Goal: Task Accomplishment & Management: Use online tool/utility

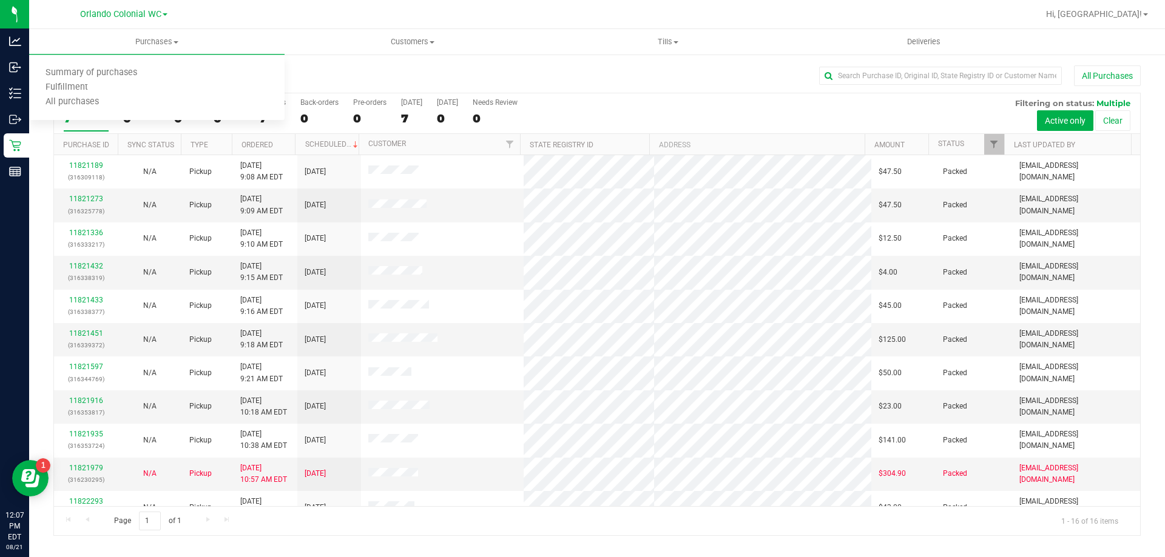
click at [90, 85] on span "Fulfillment" at bounding box center [66, 87] width 75 height 10
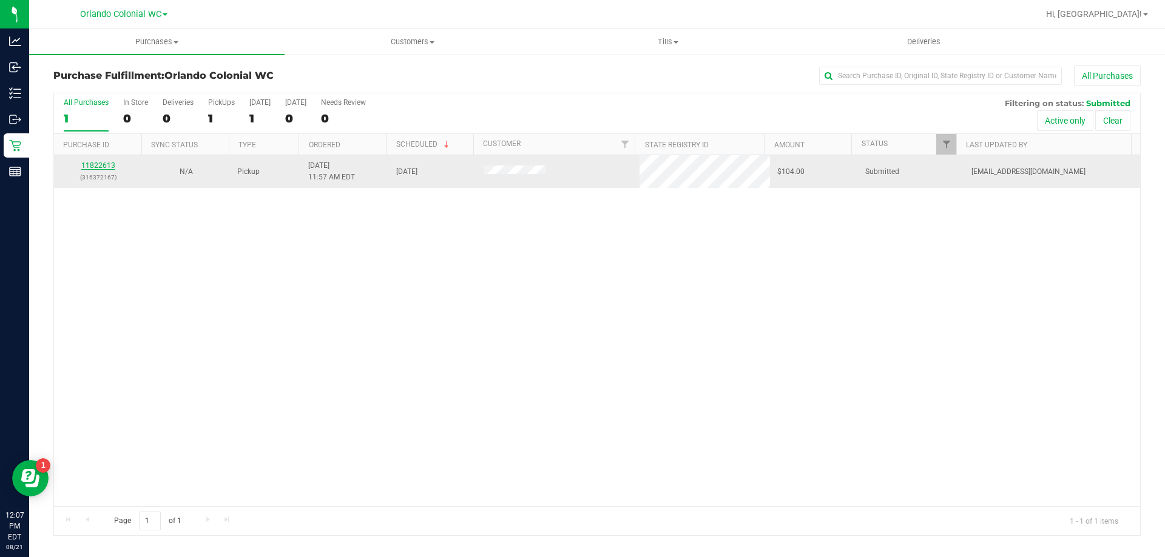
click at [107, 168] on link "11822613" at bounding box center [98, 165] width 34 height 8
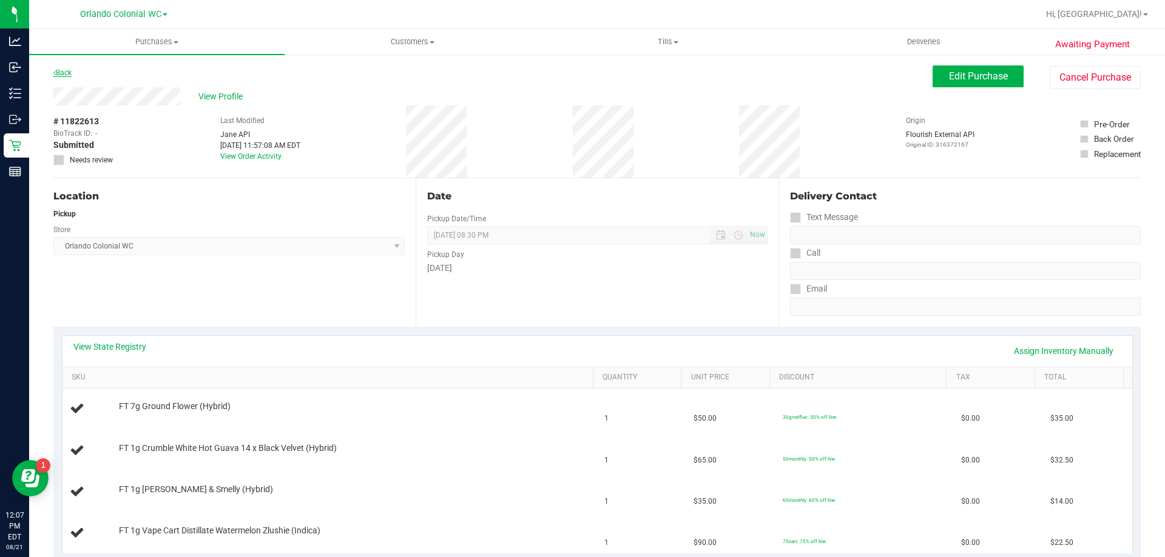
click at [62, 76] on link "Back" at bounding box center [62, 73] width 18 height 8
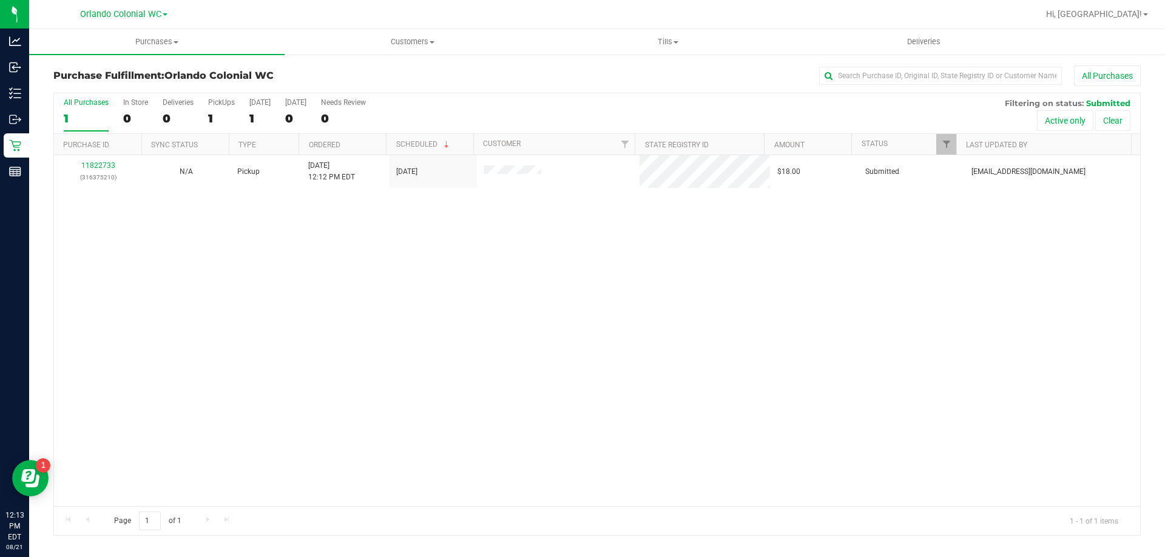
click at [90, 167] on link "11822733" at bounding box center [98, 165] width 34 height 8
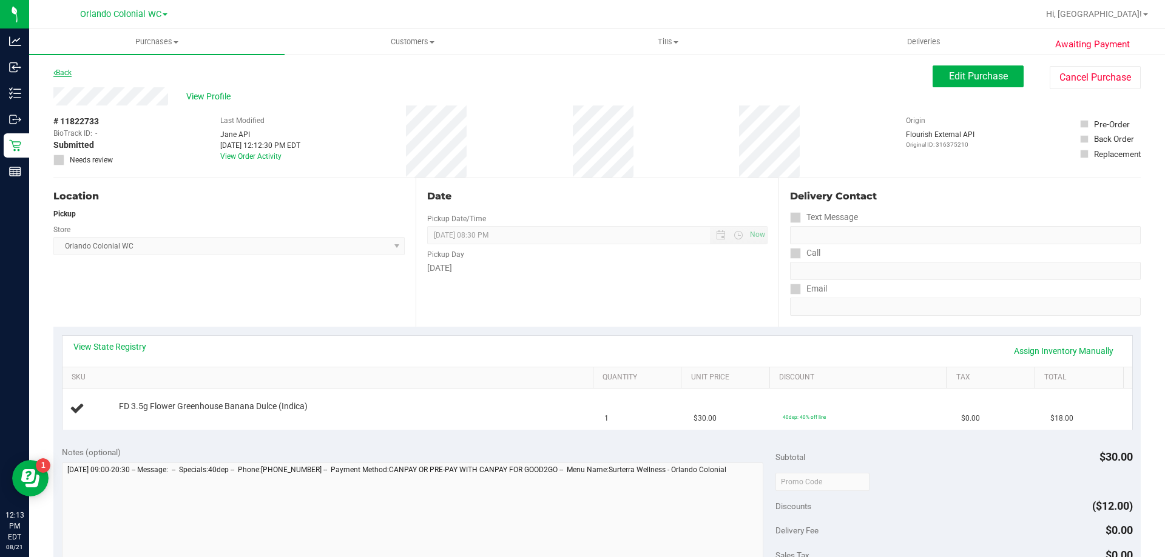
click at [71, 73] on link "Back" at bounding box center [62, 73] width 18 height 8
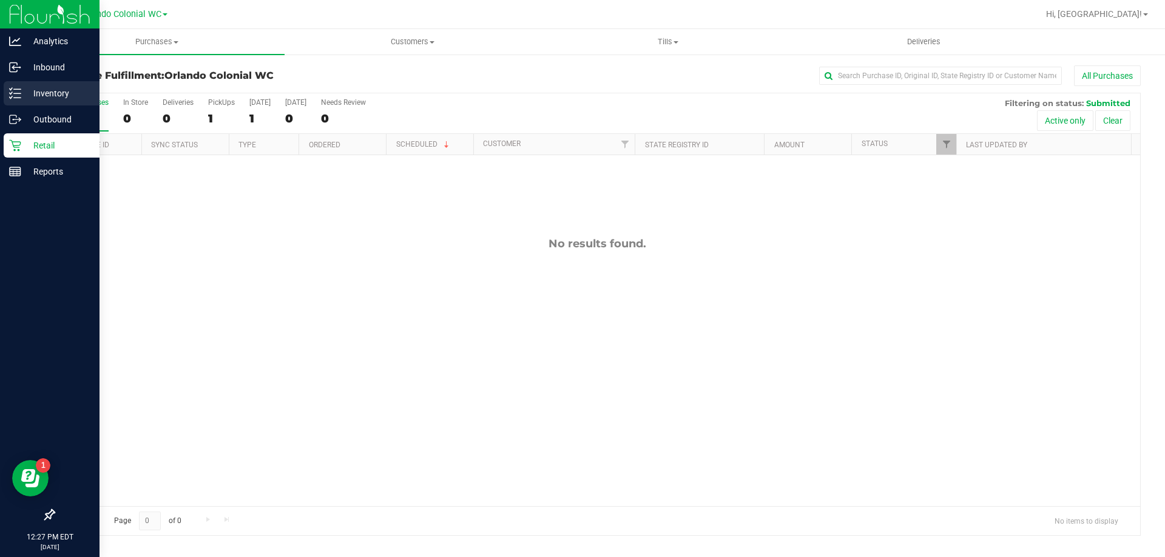
click at [11, 95] on icon at bounding box center [15, 93] width 12 height 12
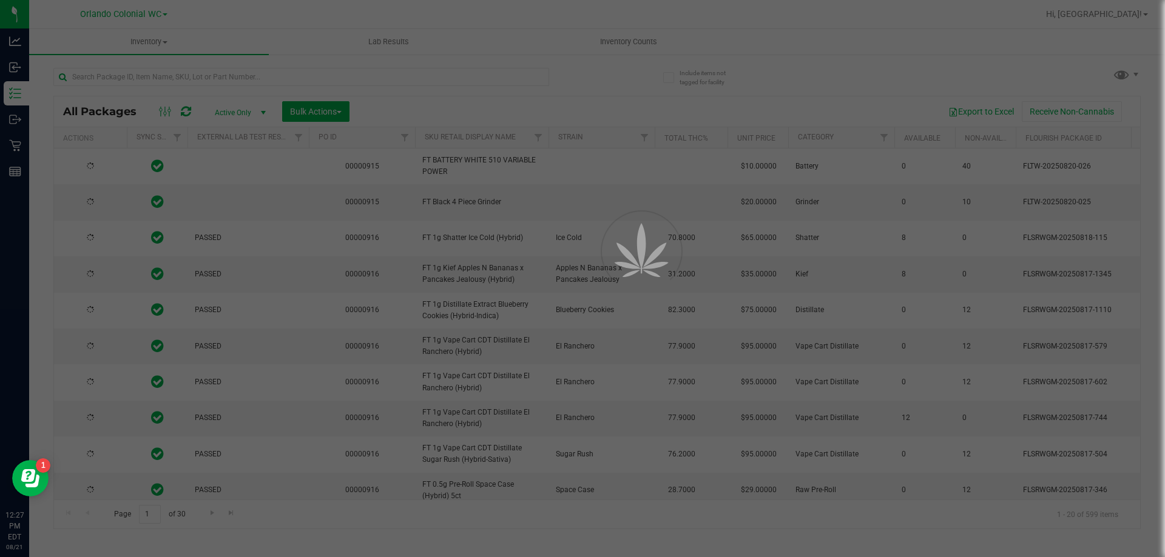
click at [259, 70] on div at bounding box center [582, 278] width 1165 height 557
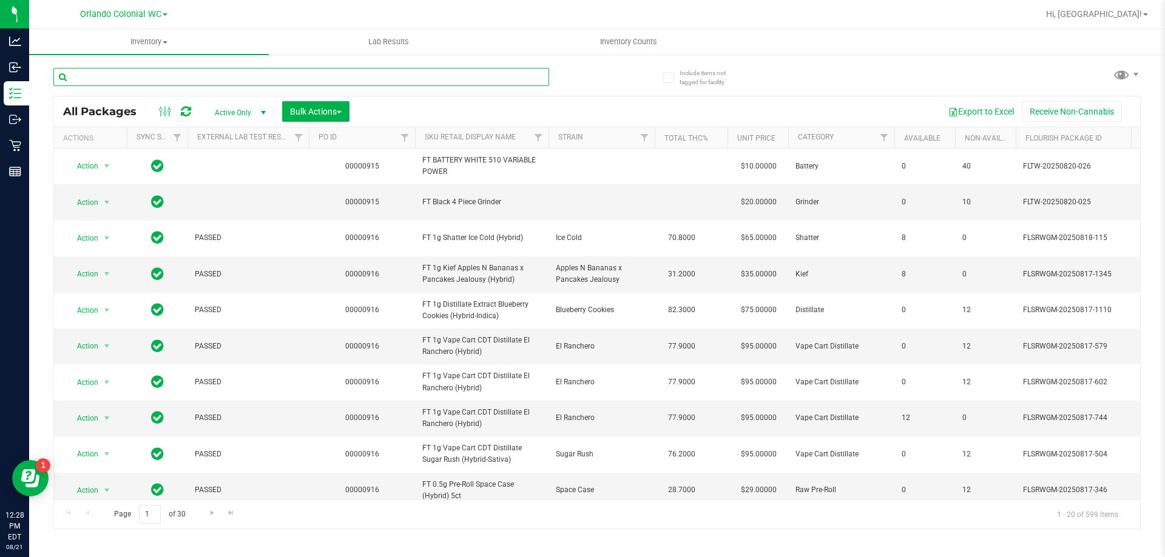
click at [263, 72] on input "text" at bounding box center [301, 77] width 496 height 18
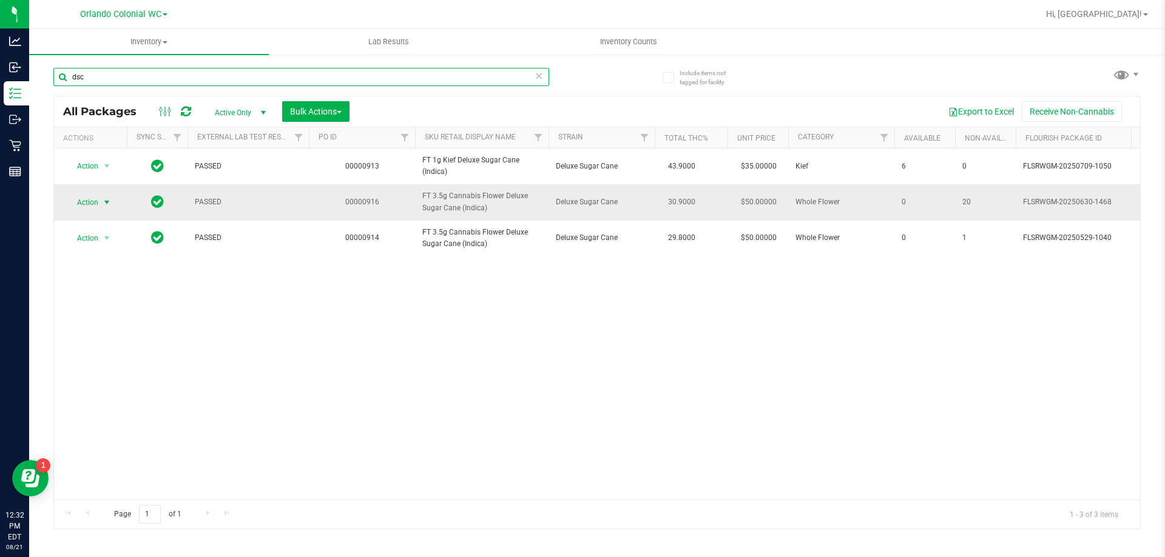
type input "dsc"
click at [72, 203] on span "Action" at bounding box center [82, 202] width 33 height 17
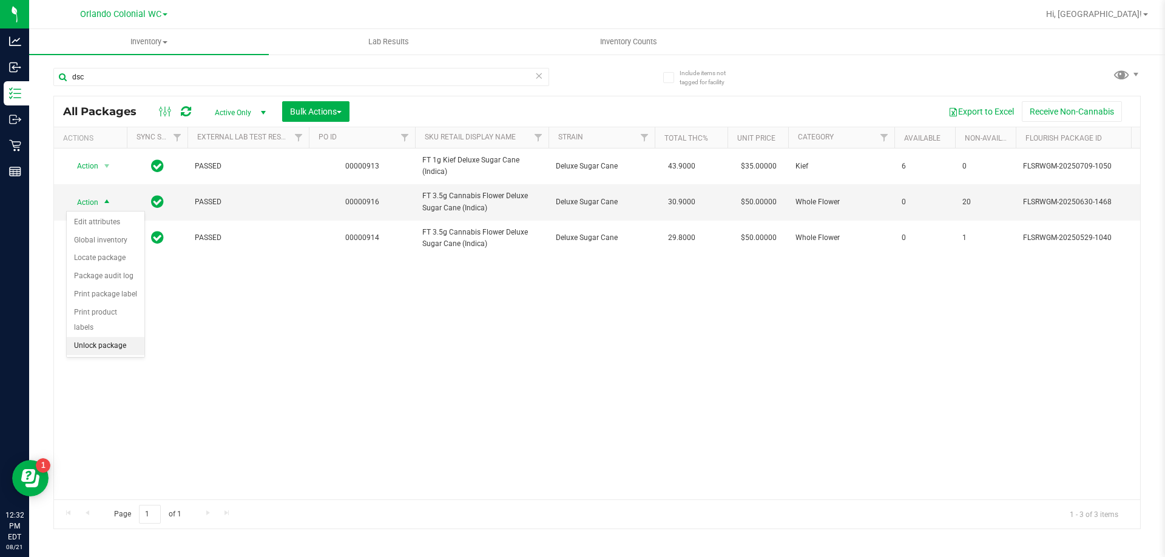
click at [89, 337] on li "Unlock package" at bounding box center [106, 346] width 78 height 18
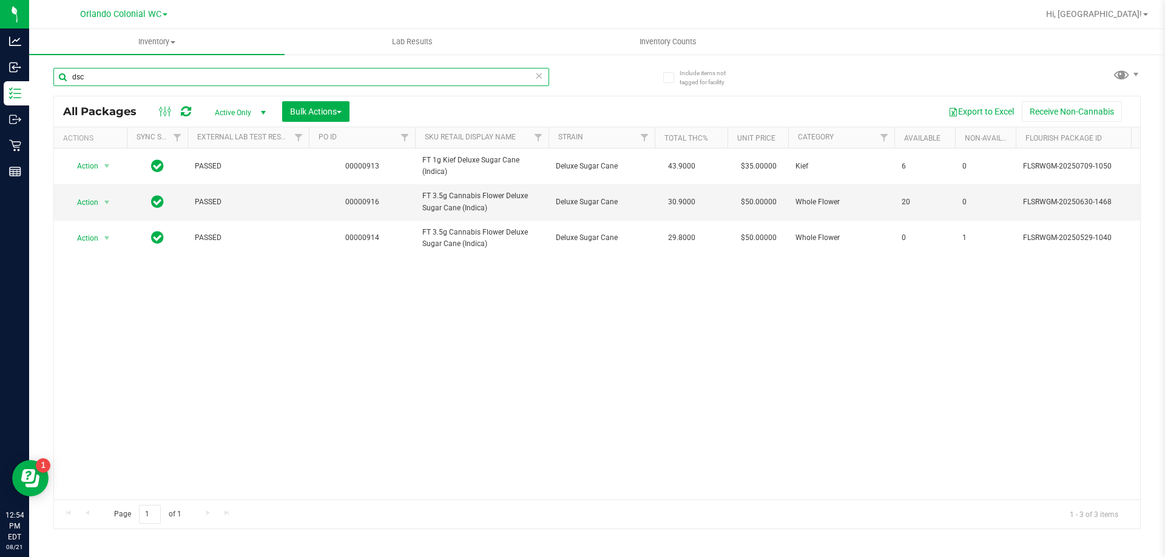
click at [116, 78] on input "dsc" at bounding box center [301, 77] width 496 height 18
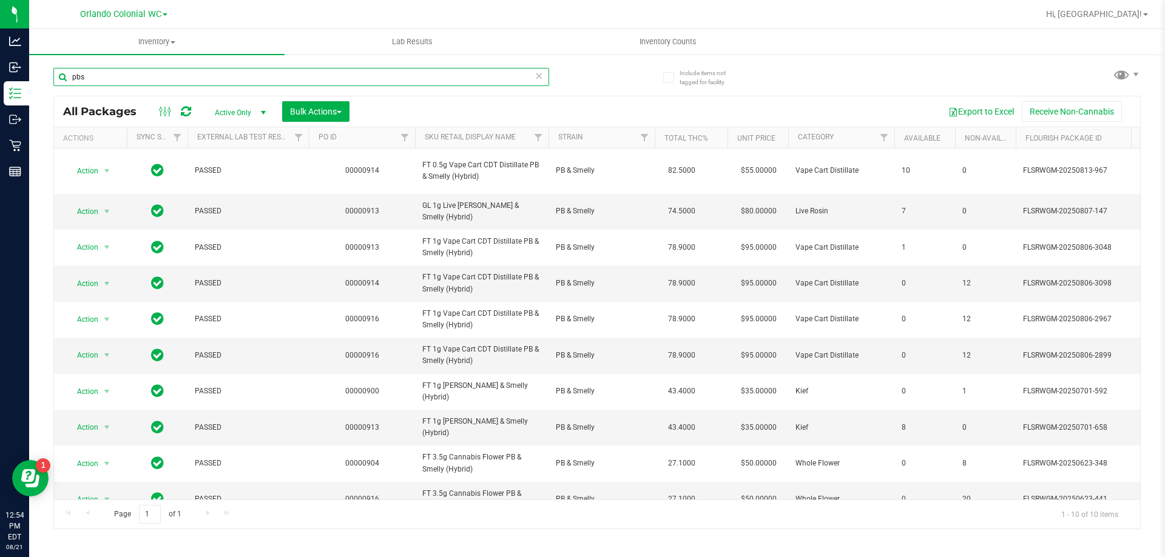
scroll to position [27, 0]
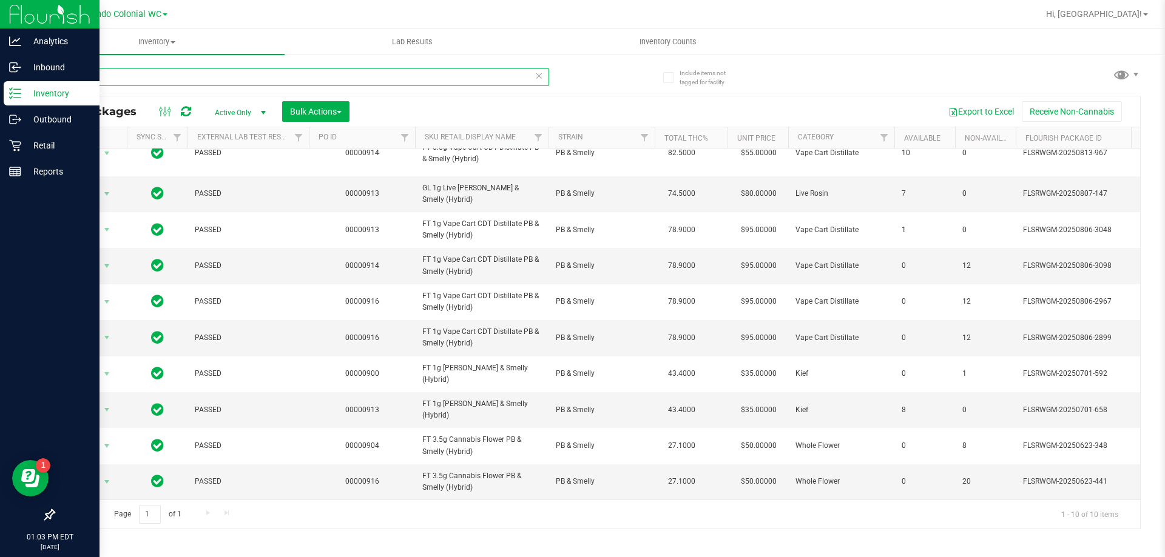
type input "pbs"
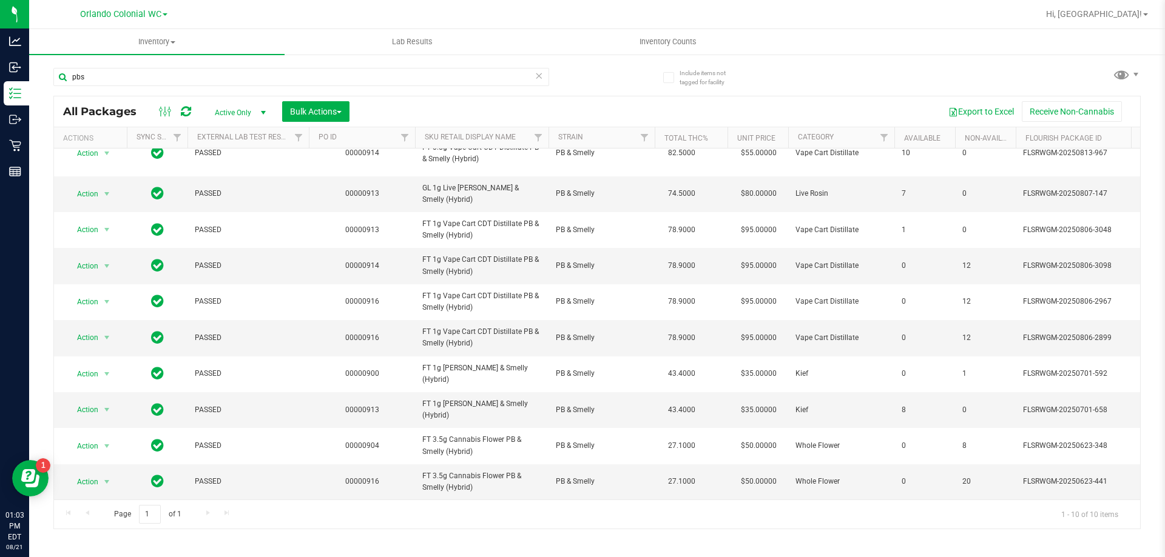
click at [31, 140] on div "Include items not tagged for facility pbs All Packages Active Only Active Only …" at bounding box center [596, 238] width 1135 height 370
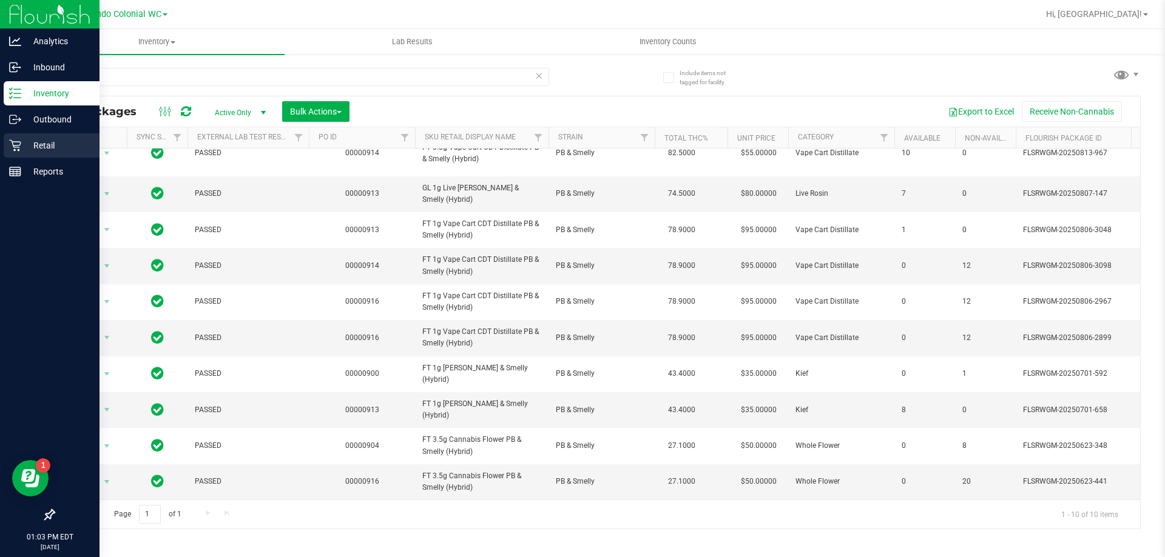
click at [21, 144] on icon at bounding box center [15, 146] width 12 height 12
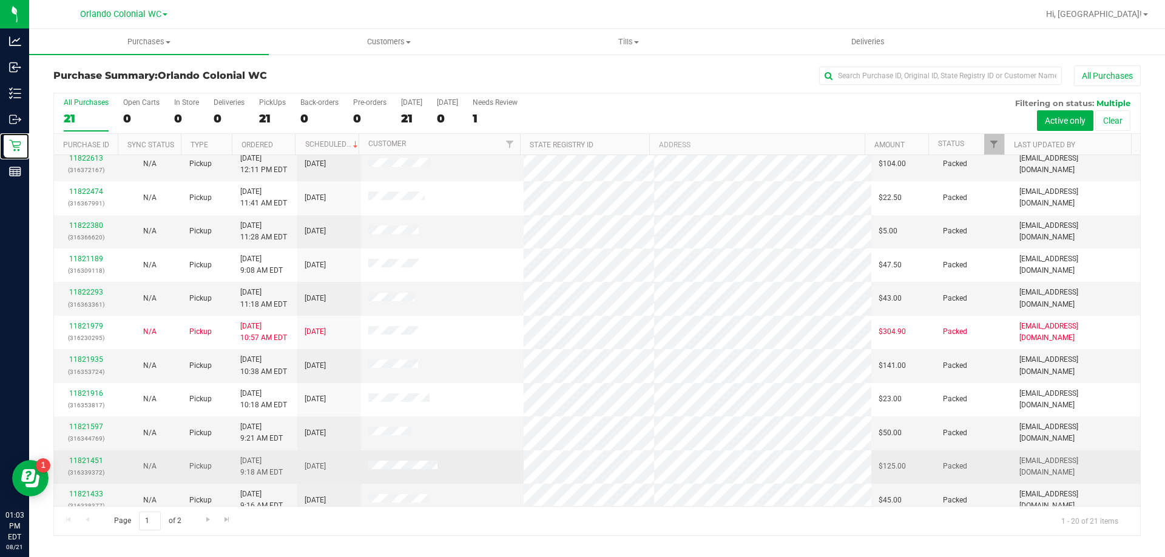
scroll to position [320, 0]
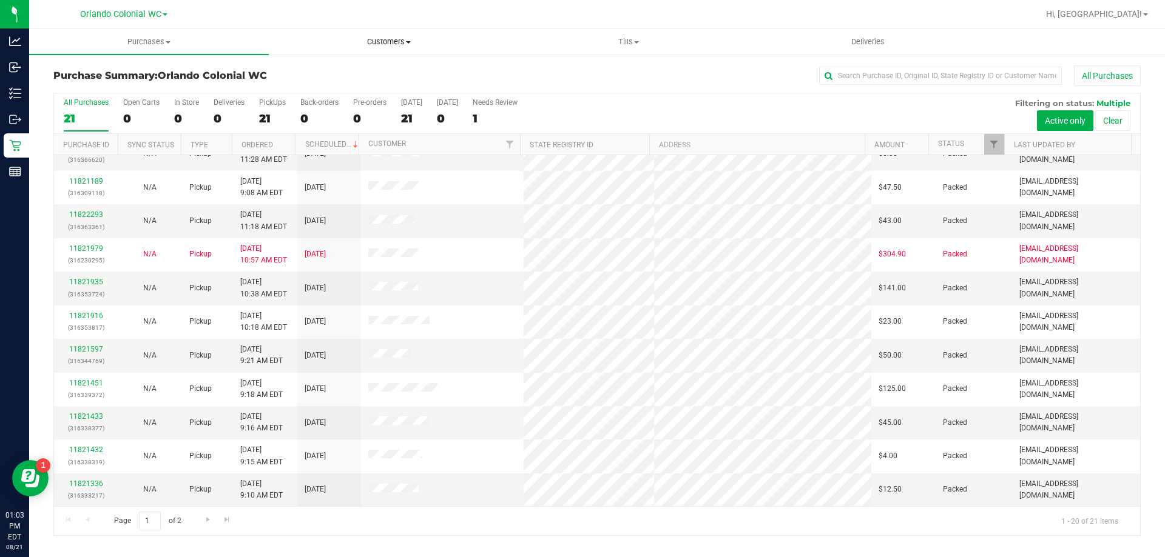
click at [394, 45] on span "Customers" at bounding box center [388, 41] width 238 height 11
click at [138, 32] on uib-tab-heading "Purchases Summary of purchases Fulfillment All purchases" at bounding box center [149, 42] width 238 height 24
click at [107, 81] on li "Fulfillment" at bounding box center [149, 88] width 240 height 15
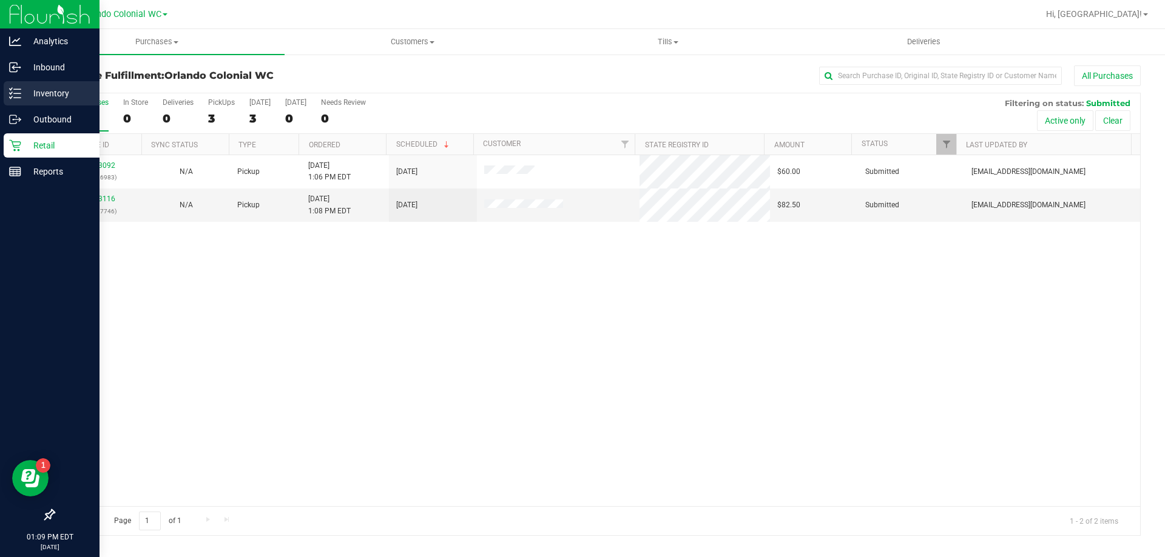
click at [17, 89] on line at bounding box center [17, 89] width 7 height 0
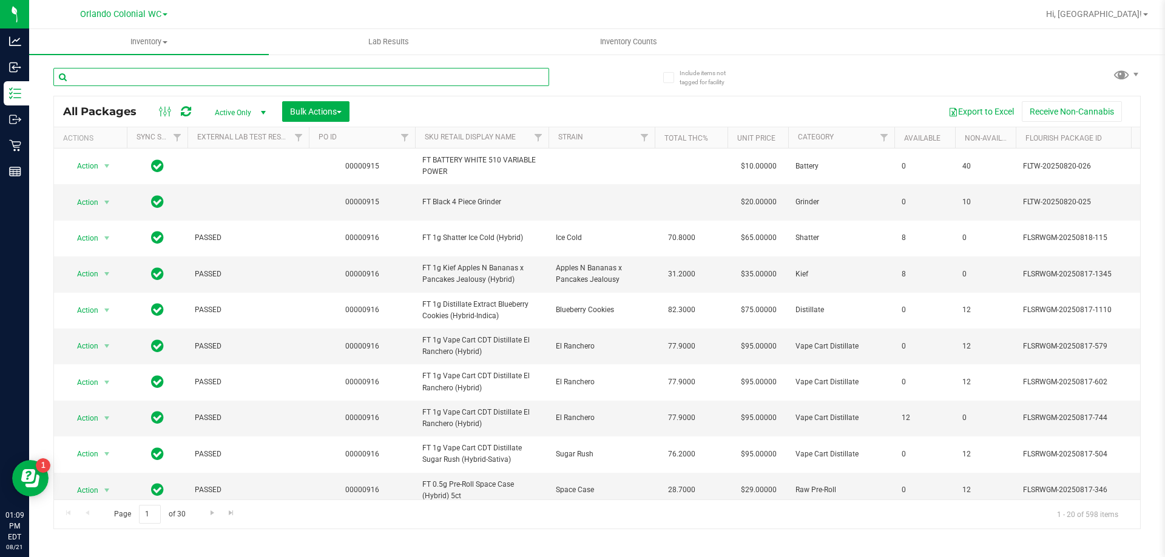
click at [150, 76] on input "text" at bounding box center [301, 77] width 496 height 18
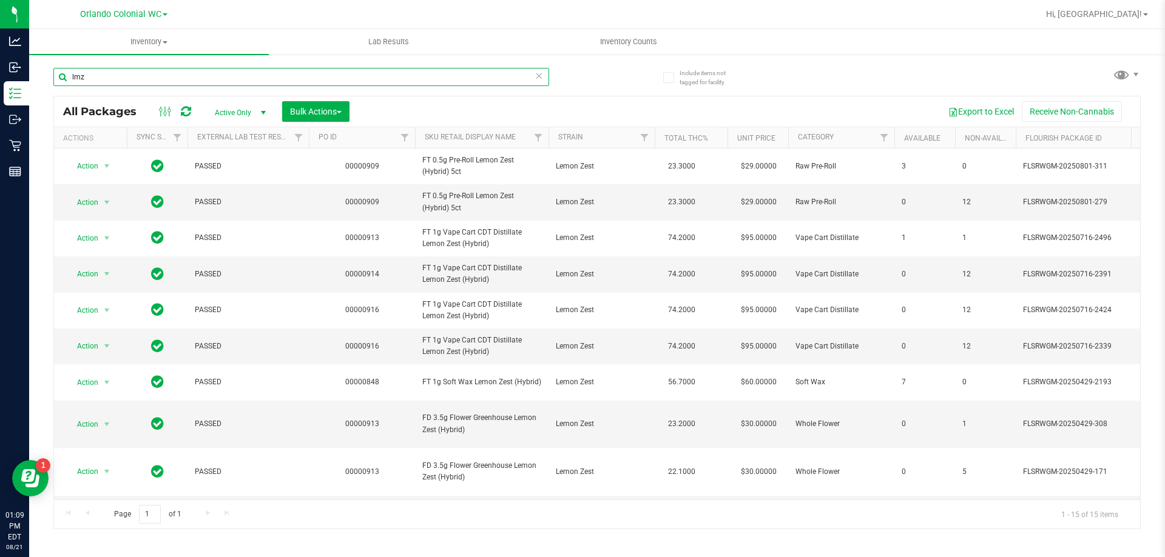
scroll to position [253, 0]
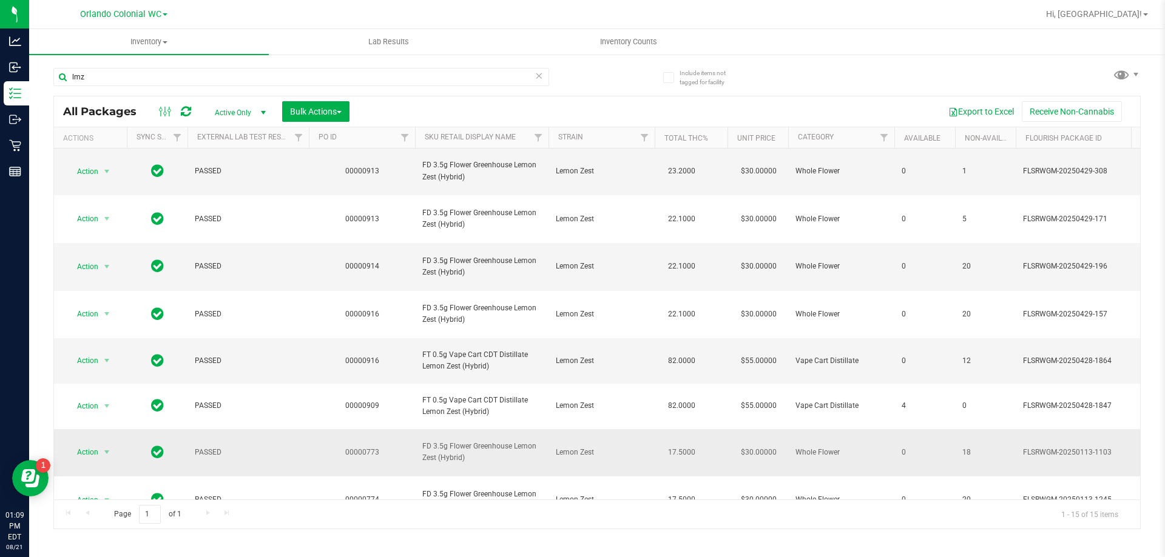
click at [531, 441] on span "FD 3.5g Flower Greenhouse Lemon Zest (Hybrid)" at bounding box center [481, 452] width 119 height 23
copy tr "FD 3.5g Flower Greenhouse Lemon Zest (Hybrid)"
click at [368, 70] on input "lmz" at bounding box center [301, 77] width 496 height 18
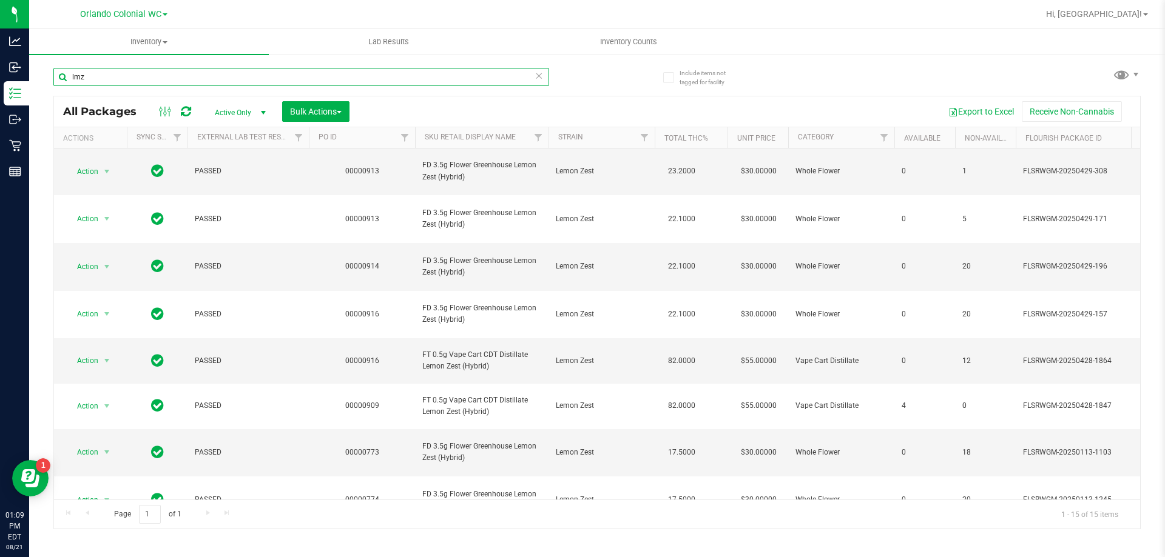
click at [368, 70] on input "lmz" at bounding box center [301, 77] width 496 height 18
paste input "FD 3.5g Flower Greenhouse Lemon Zest (Hybrid)"
type input "FD 3.5g Flower Greenhouse Lemon Zest (Hybrid)"
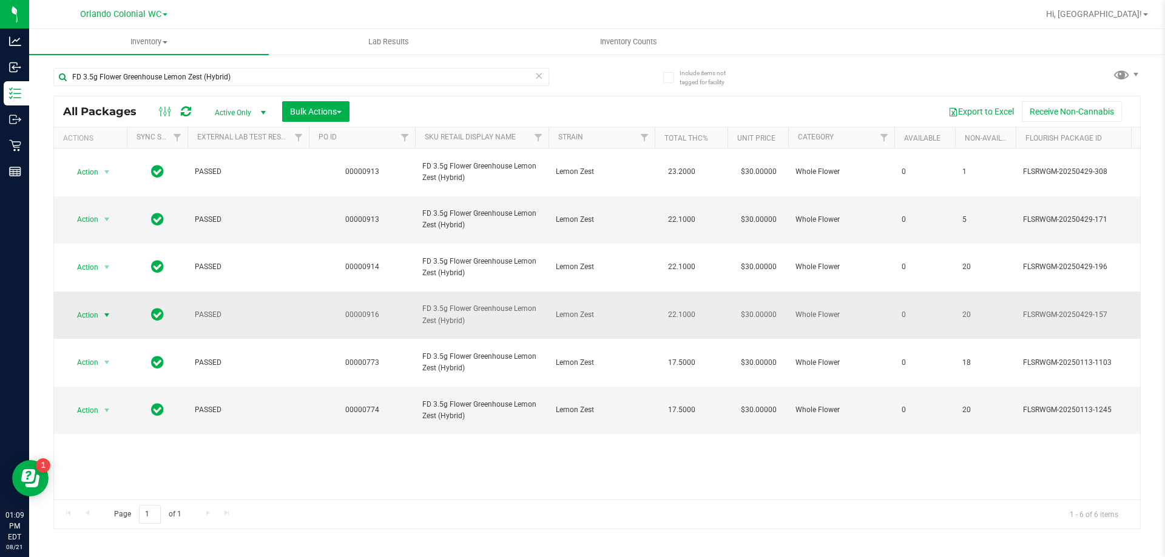
click at [107, 307] on span "select" at bounding box center [106, 315] width 15 height 17
click at [126, 409] on li "Unlock package" at bounding box center [106, 418] width 78 height 18
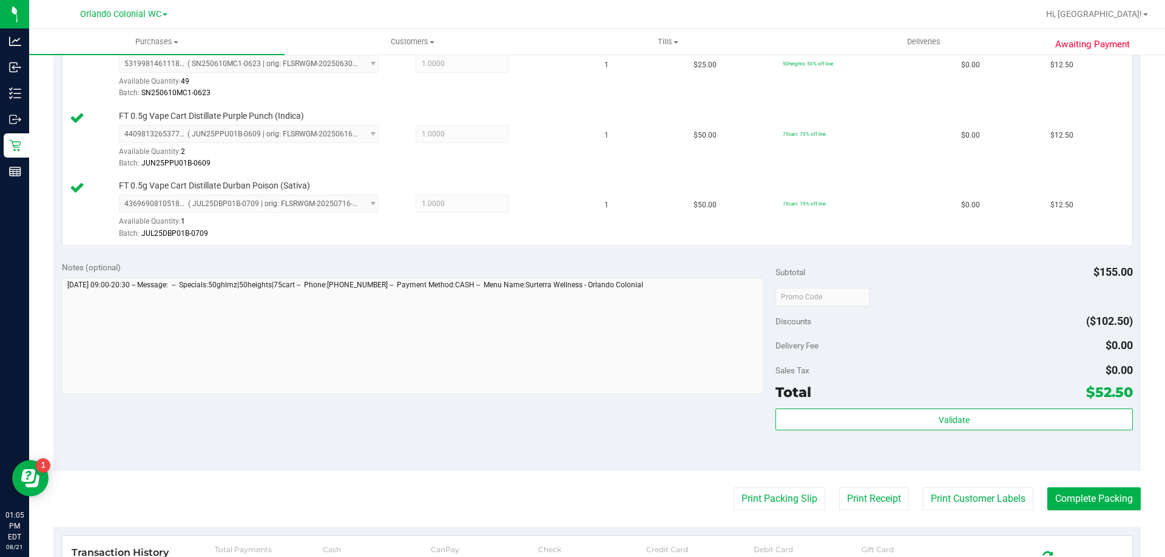
scroll to position [448, 0]
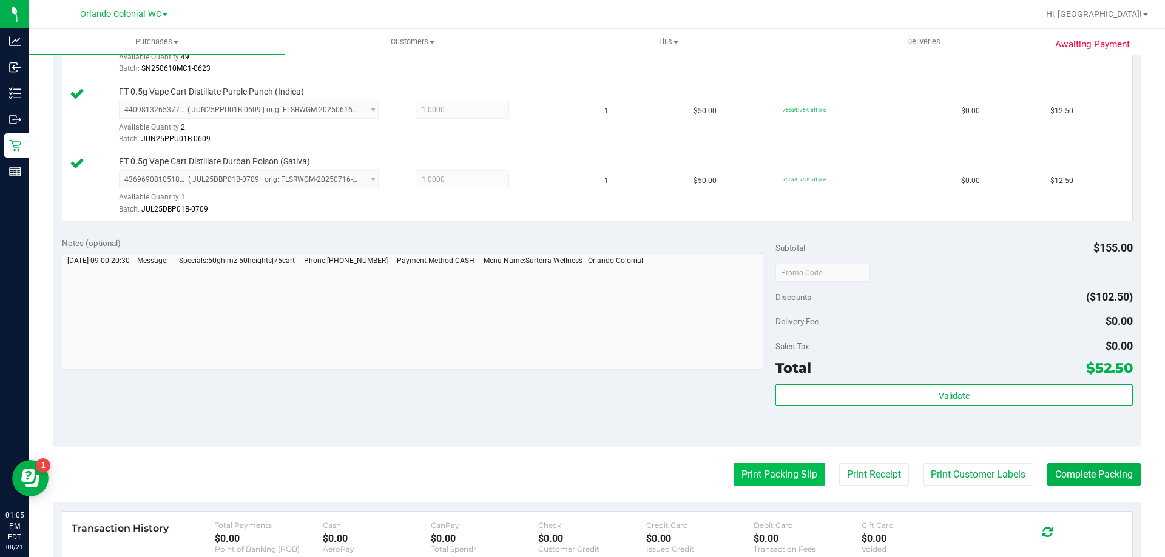
click at [753, 466] on button "Print Packing Slip" at bounding box center [779, 474] width 92 height 23
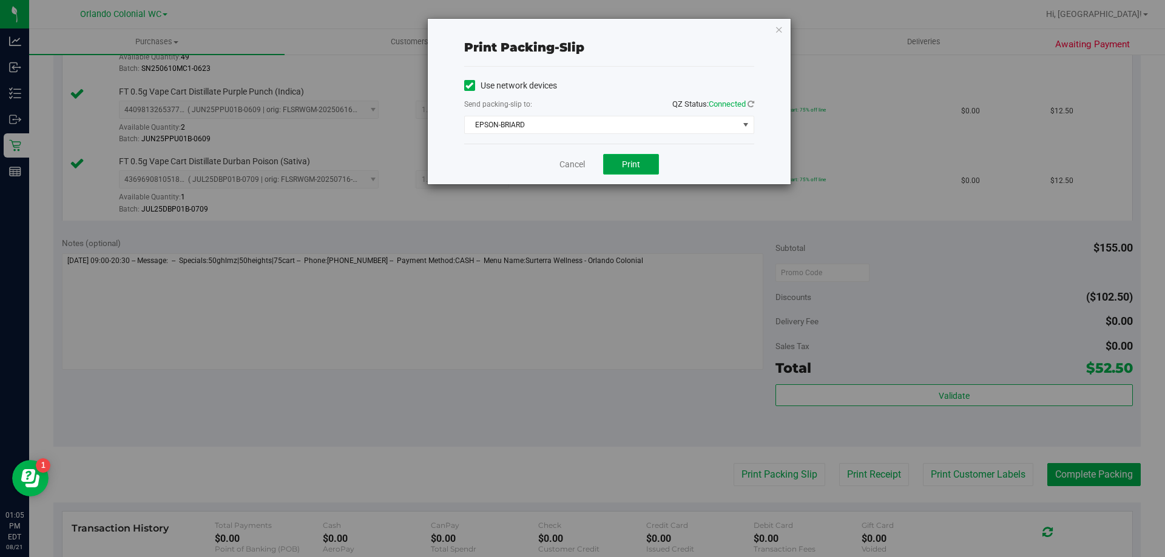
click at [618, 173] on button "Print" at bounding box center [631, 164] width 56 height 21
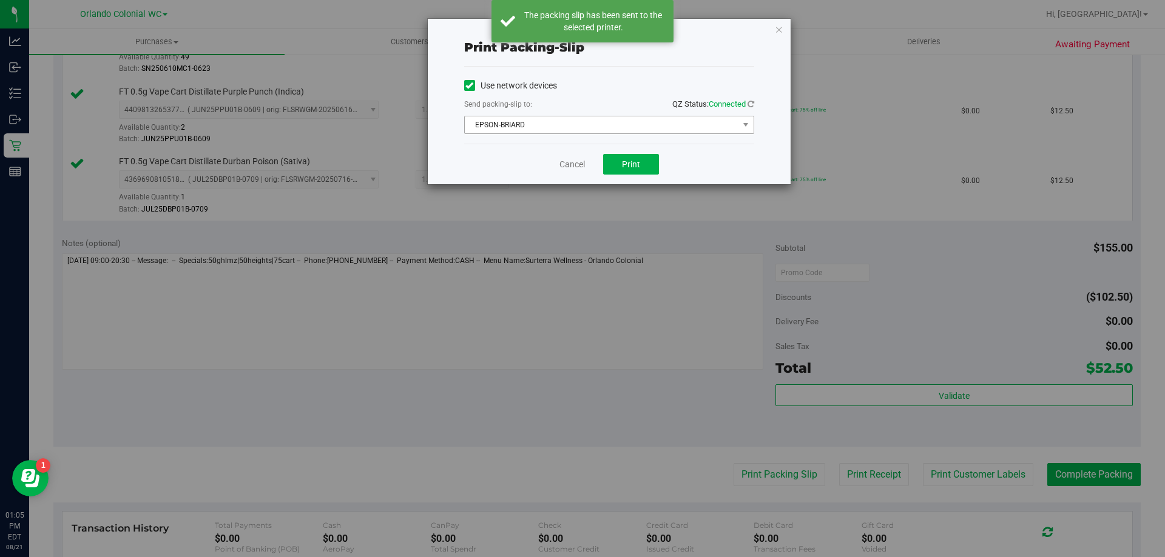
click at [496, 132] on span "EPSON-BRIARD" at bounding box center [602, 124] width 274 height 17
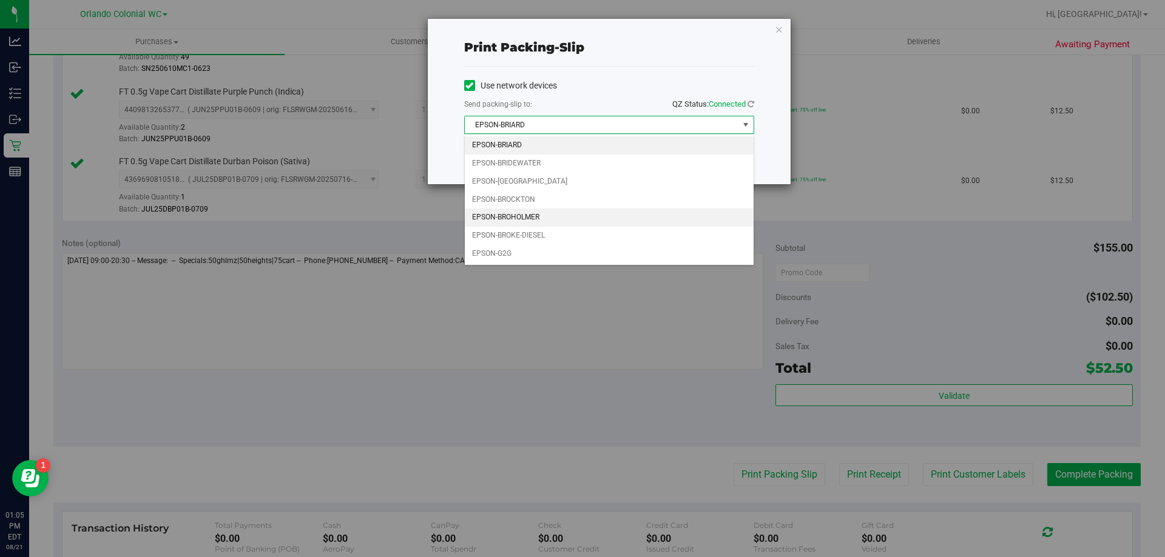
click at [484, 218] on li "EPSON-BROHOLMER" at bounding box center [609, 218] width 289 height 18
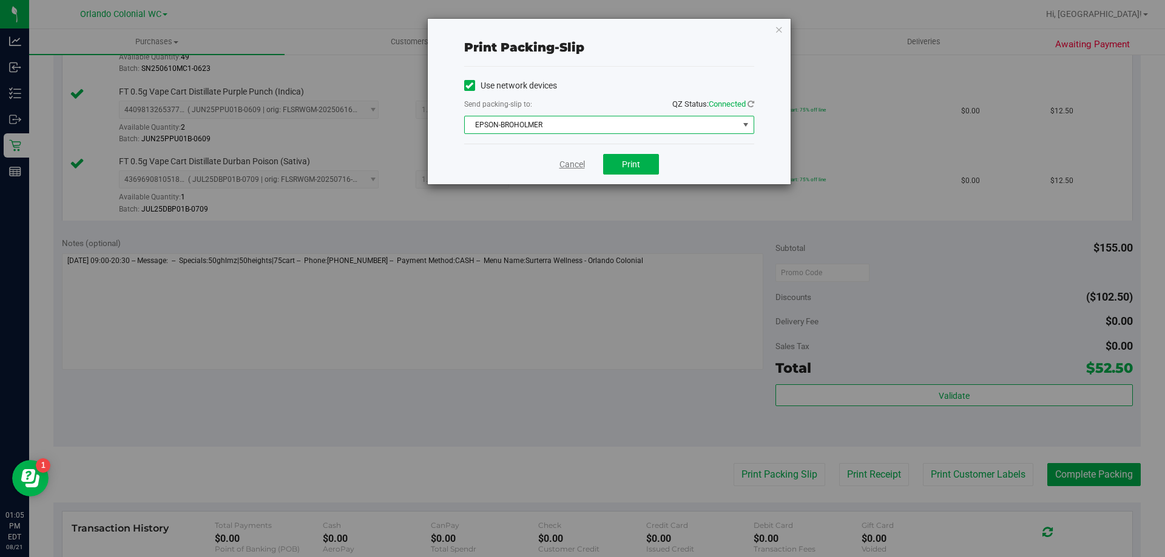
click at [575, 160] on link "Cancel" at bounding box center [571, 164] width 25 height 13
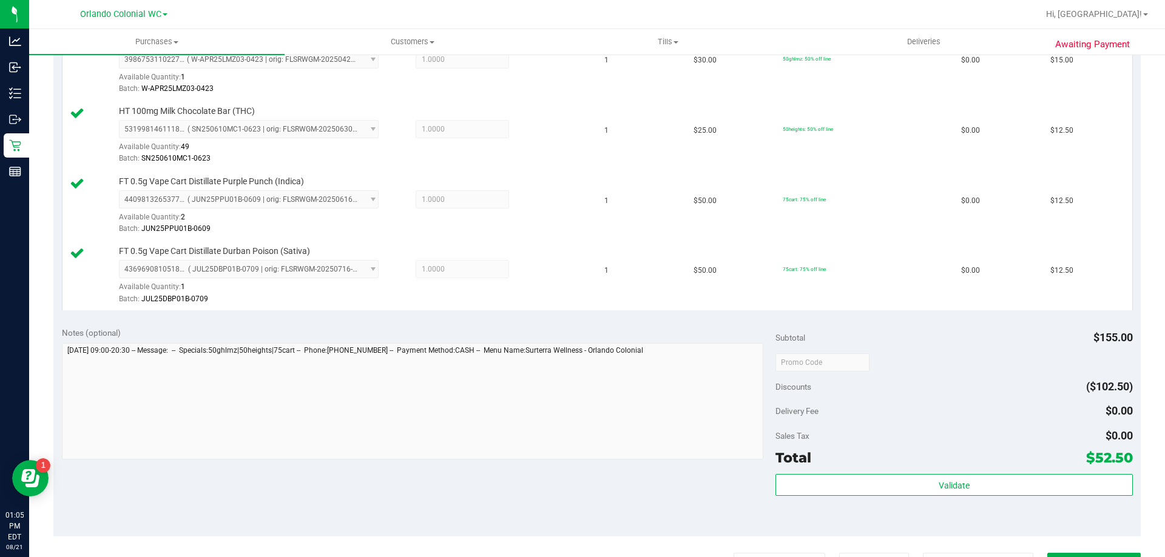
scroll to position [362, 0]
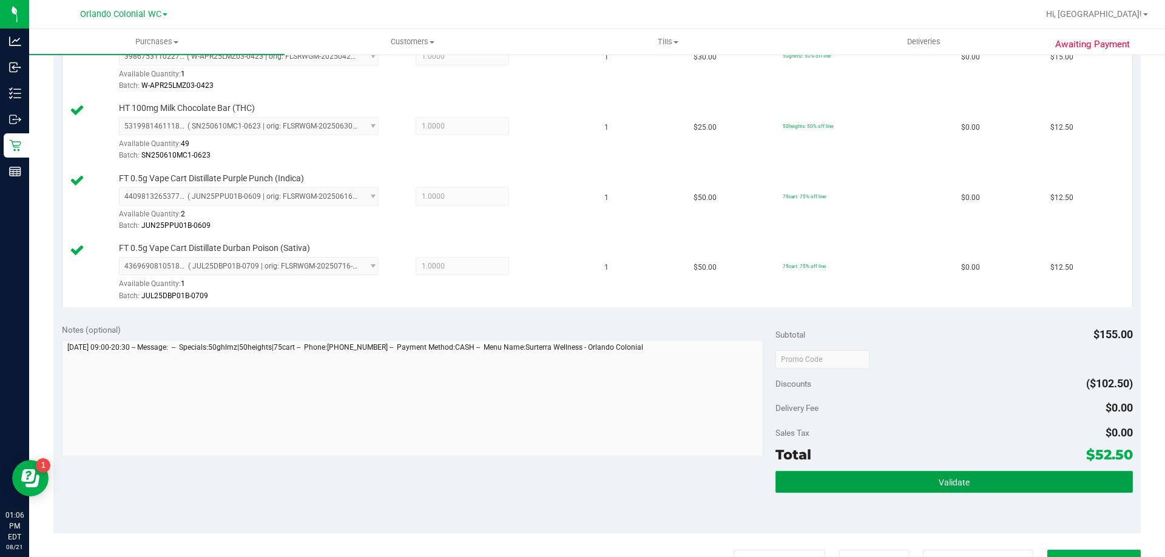
click at [833, 491] on button "Validate" at bounding box center [953, 482] width 357 height 22
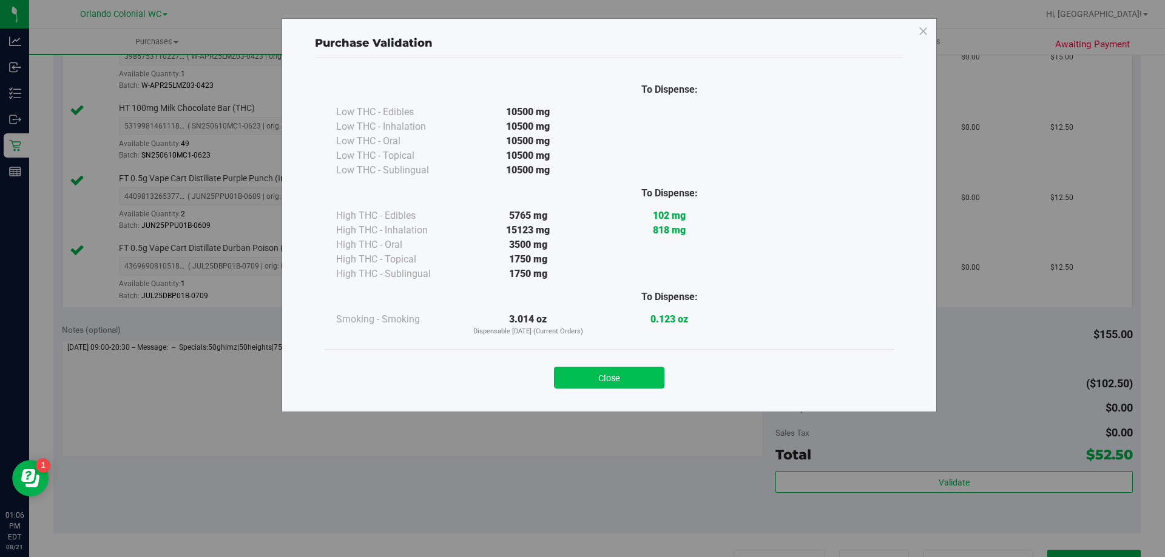
click at [613, 377] on button "Close" at bounding box center [609, 378] width 110 height 22
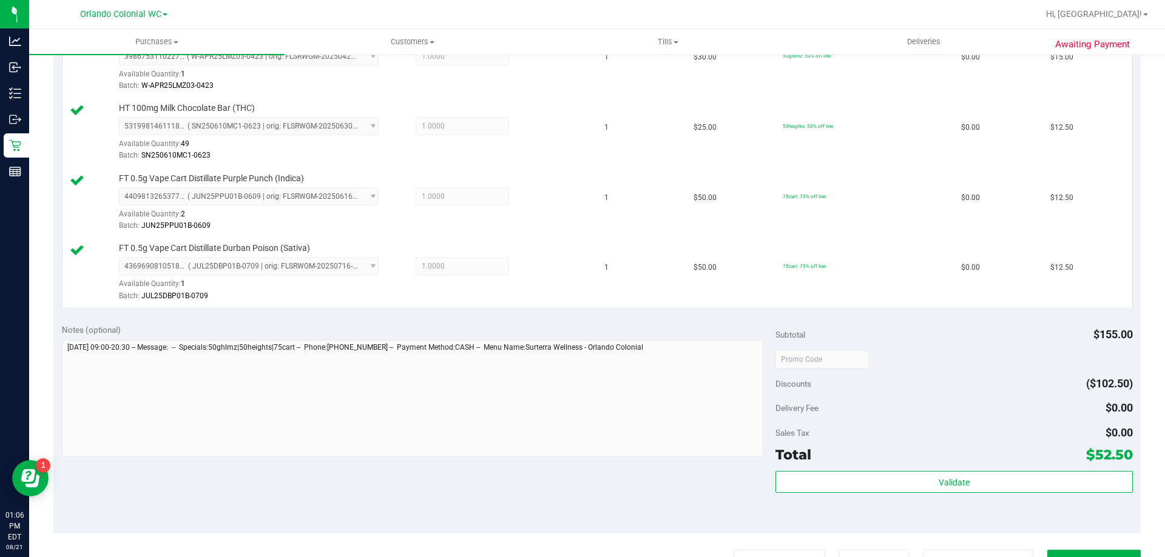
scroll to position [406, 0]
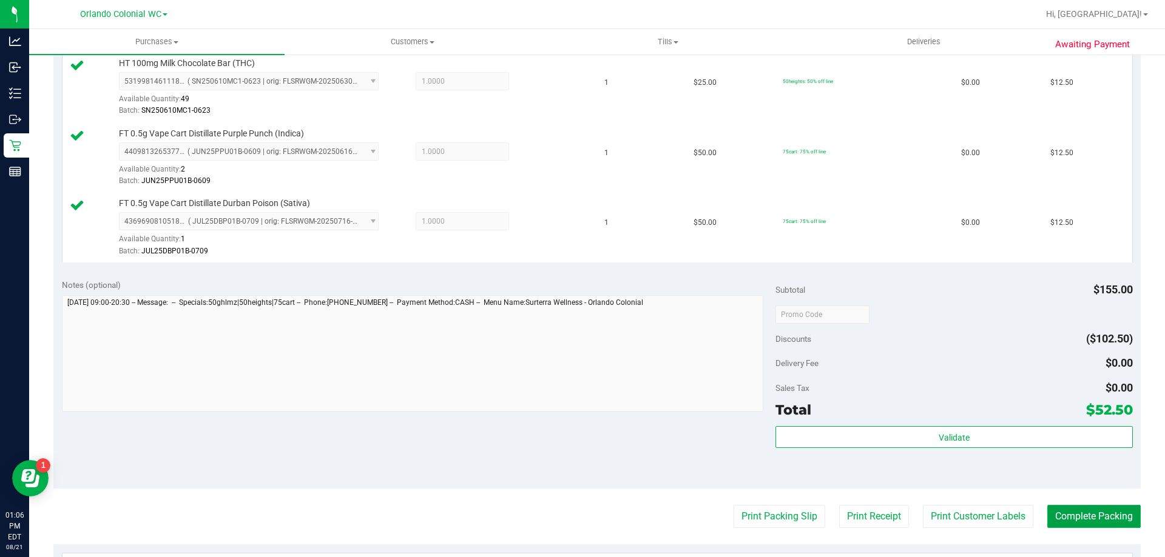
click at [1074, 514] on button "Complete Packing" at bounding box center [1093, 516] width 93 height 23
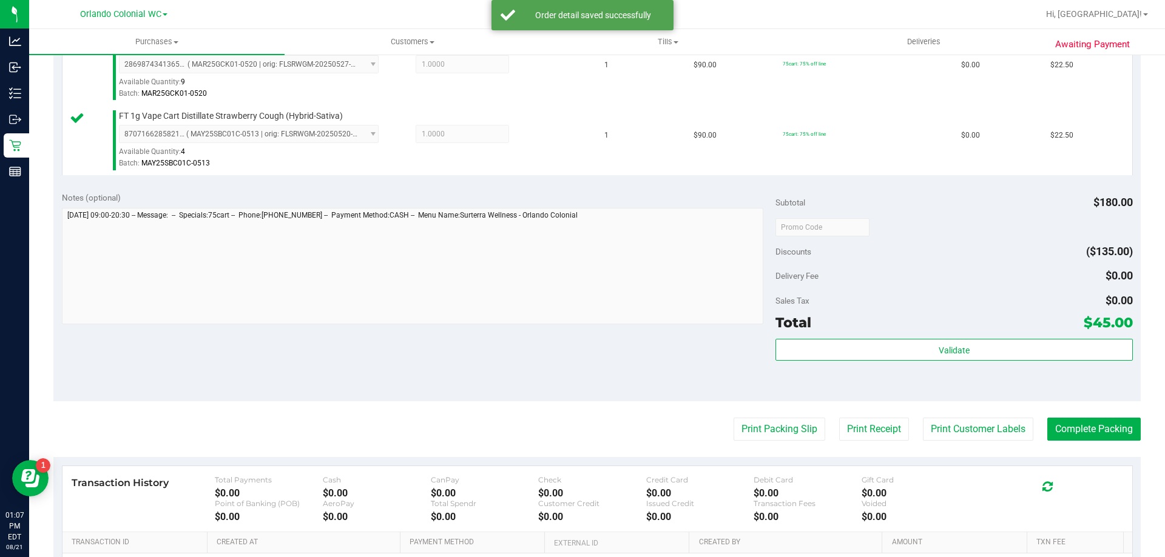
scroll to position [355, 0]
click at [782, 427] on button "Print Packing Slip" at bounding box center [779, 428] width 92 height 23
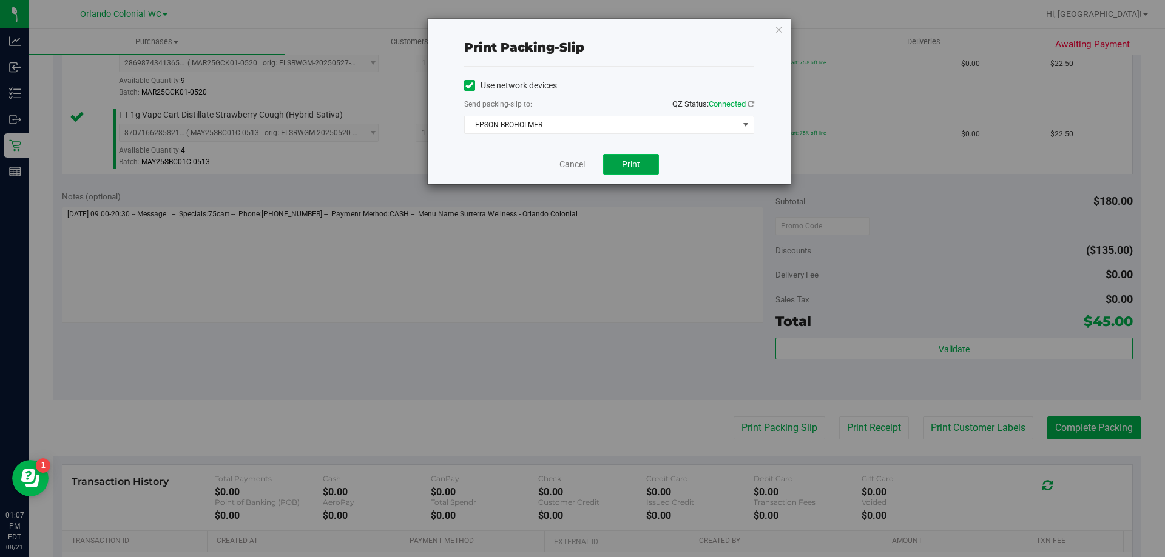
click at [643, 172] on button "Print" at bounding box center [631, 164] width 56 height 21
click at [569, 168] on link "Cancel" at bounding box center [571, 164] width 25 height 13
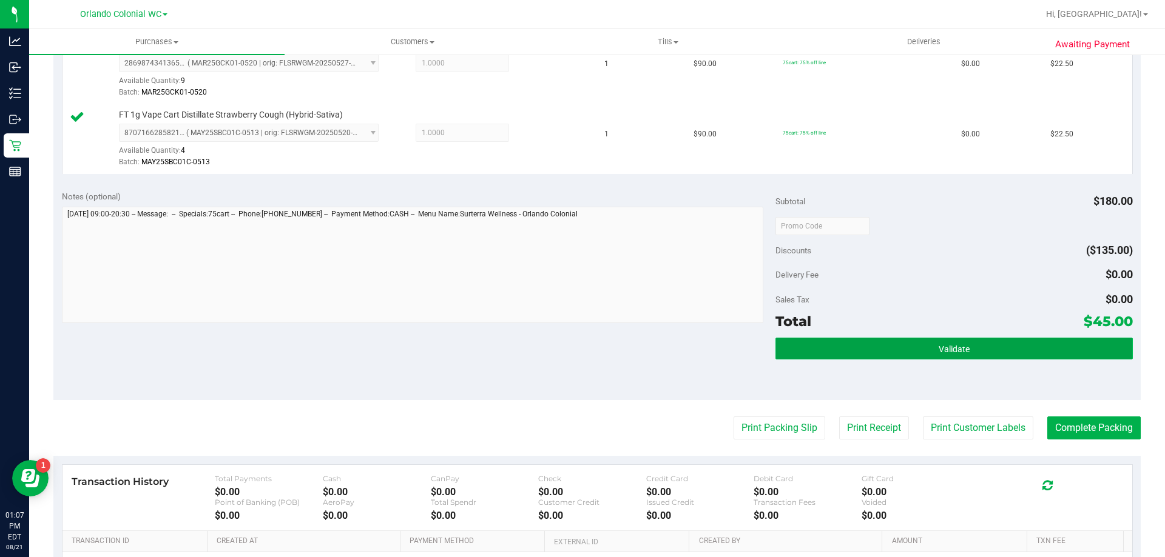
click at [910, 355] on button "Validate" at bounding box center [953, 349] width 357 height 22
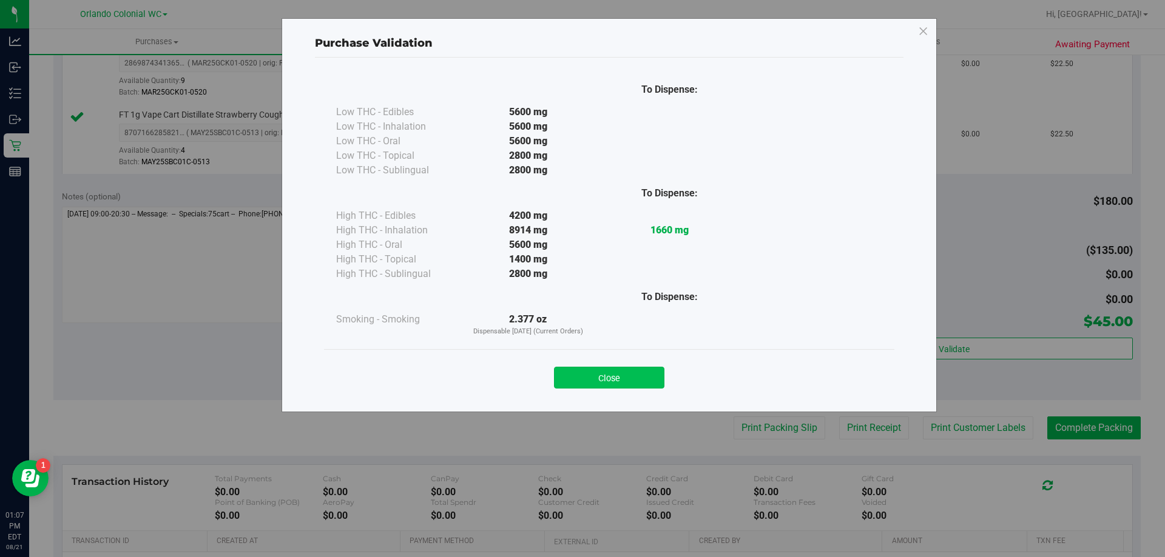
click at [624, 387] on button "Close" at bounding box center [609, 378] width 110 height 22
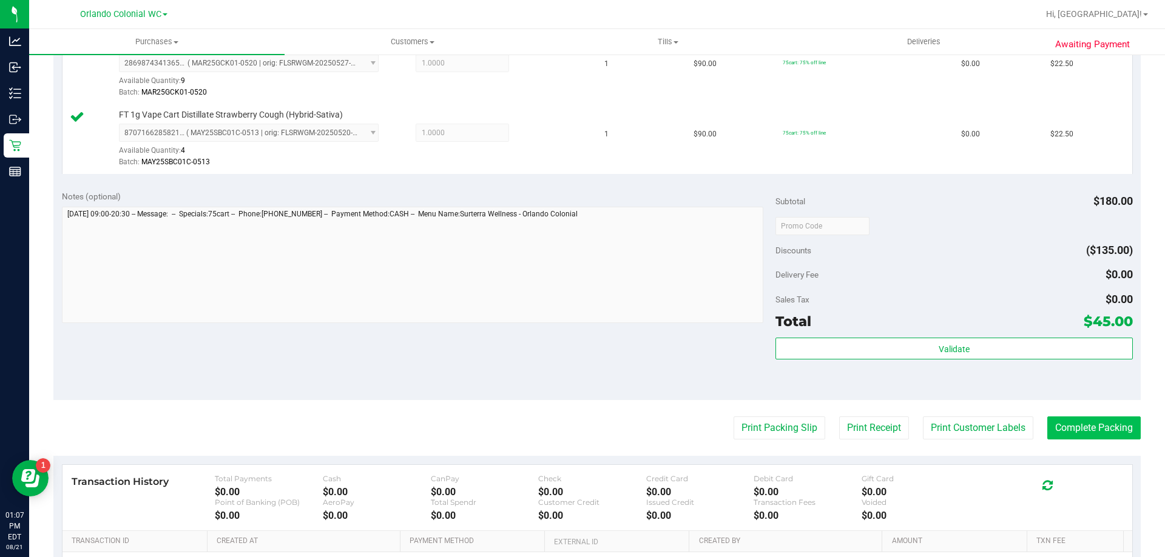
click at [1078, 420] on button "Complete Packing" at bounding box center [1093, 428] width 93 height 23
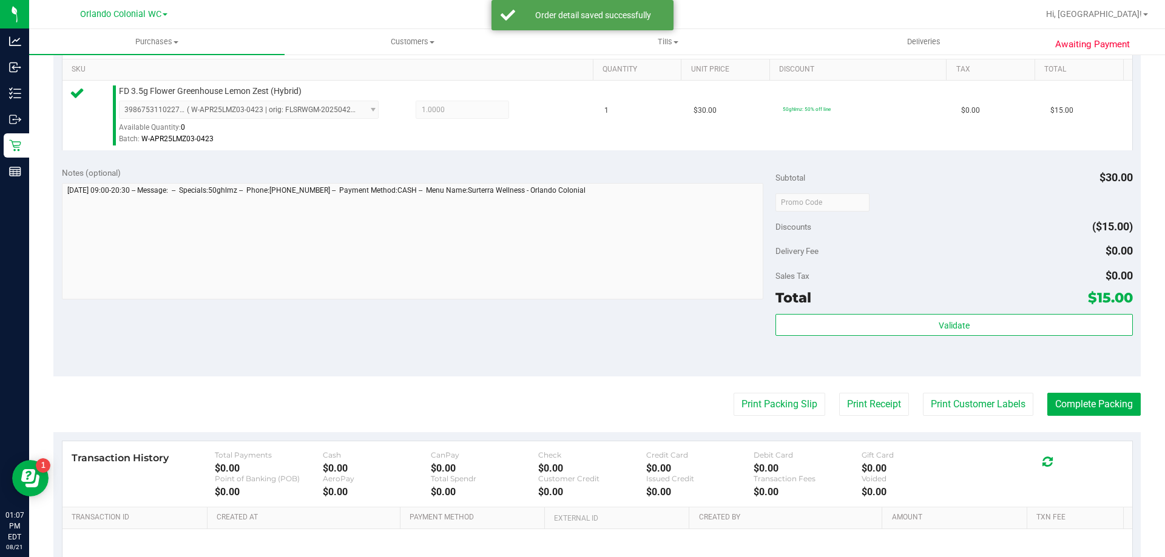
scroll to position [309, 0]
click at [779, 401] on button "Print Packing Slip" at bounding box center [779, 403] width 92 height 23
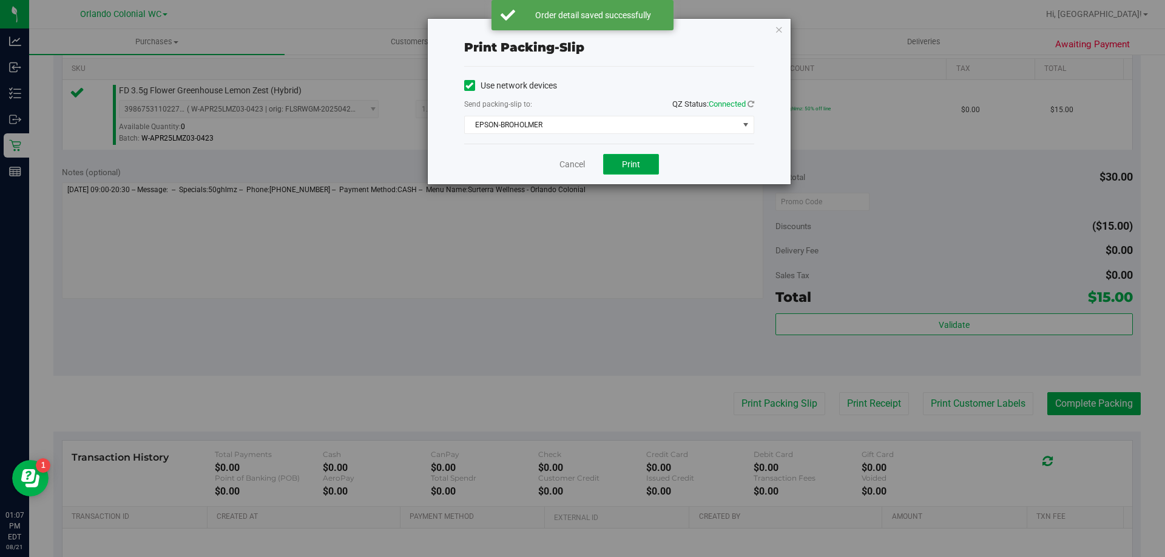
click at [645, 172] on button "Print" at bounding box center [631, 164] width 56 height 21
click at [583, 167] on link "Cancel" at bounding box center [571, 164] width 25 height 13
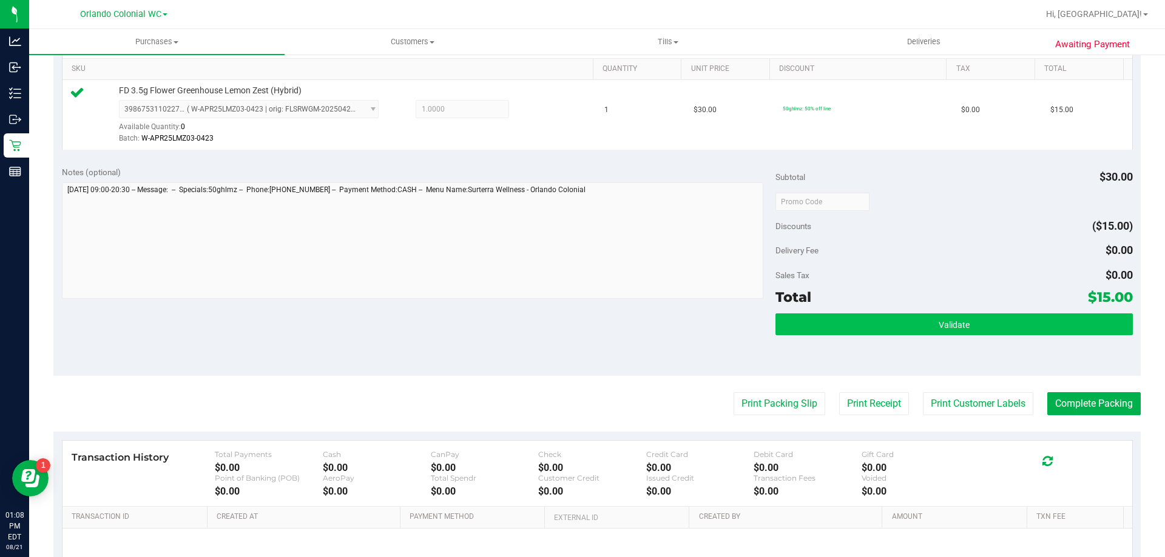
click at [909, 328] on button "Validate" at bounding box center [953, 325] width 357 height 22
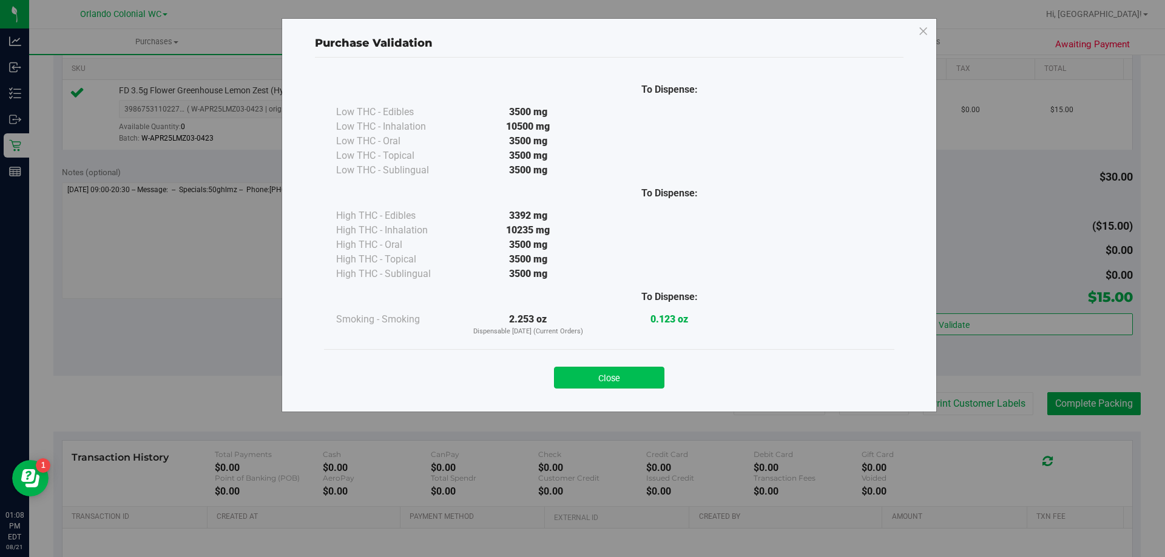
click at [625, 385] on button "Close" at bounding box center [609, 378] width 110 height 22
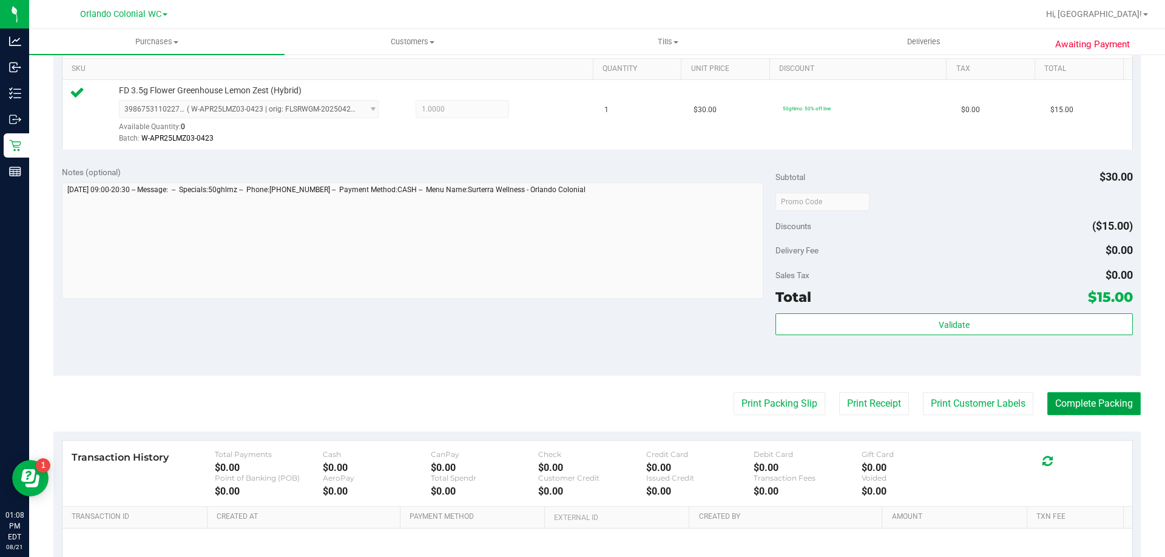
click at [1082, 405] on button "Complete Packing" at bounding box center [1093, 403] width 93 height 23
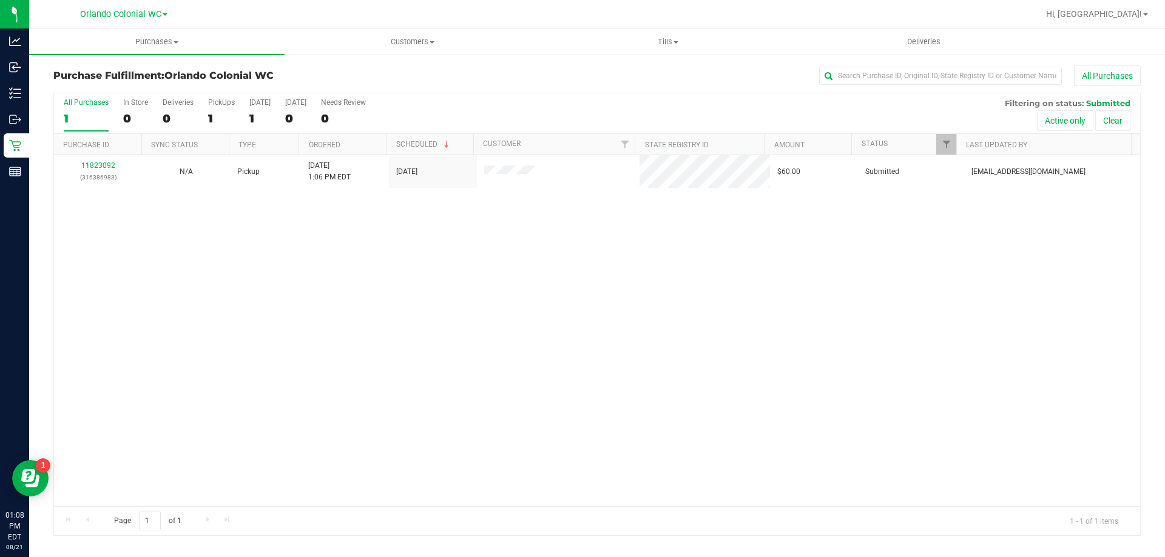
click at [349, 452] on div "11823092 (316386983) N/A Pickup 8/21/2025 1:06 PM EDT 8/21/2025 $60.00 Submitte…" at bounding box center [597, 330] width 1086 height 351
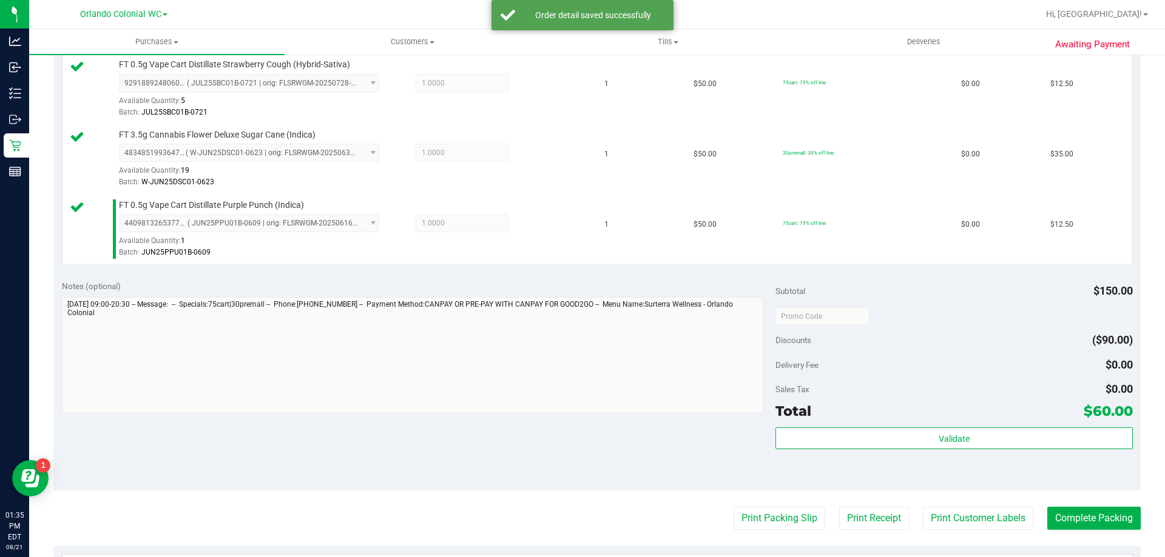
scroll to position [391, 0]
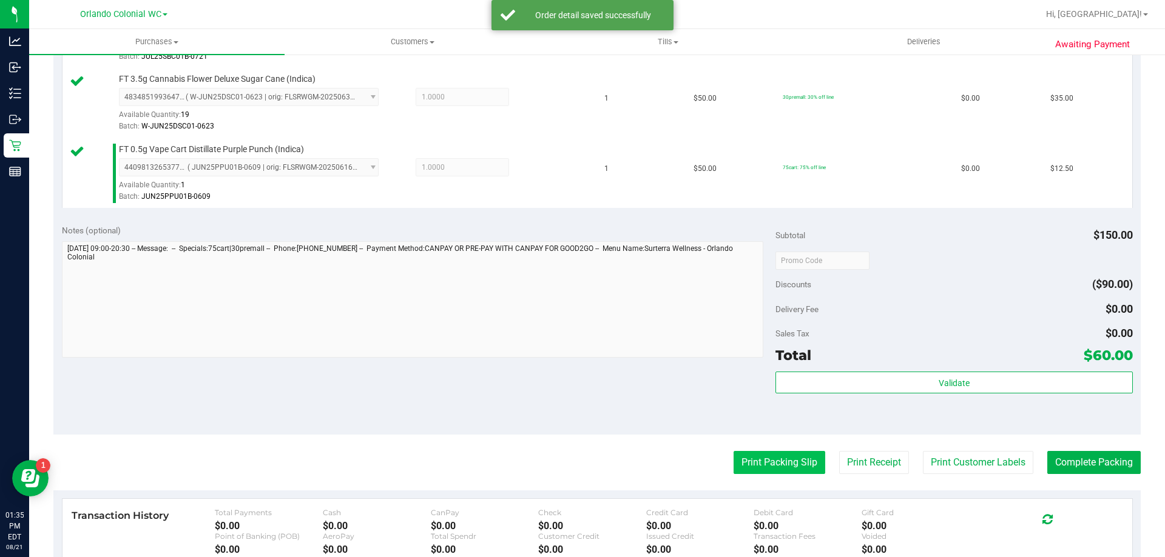
click at [759, 467] on button "Print Packing Slip" at bounding box center [779, 462] width 92 height 23
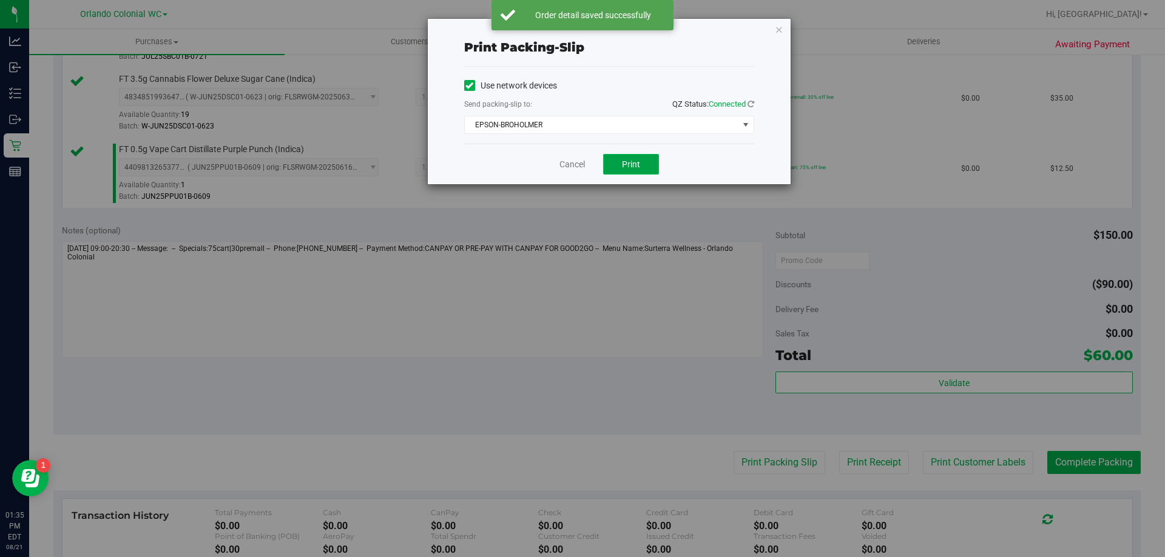
click at [627, 173] on button "Print" at bounding box center [631, 164] width 56 height 21
click at [566, 166] on link "Cancel" at bounding box center [571, 164] width 25 height 13
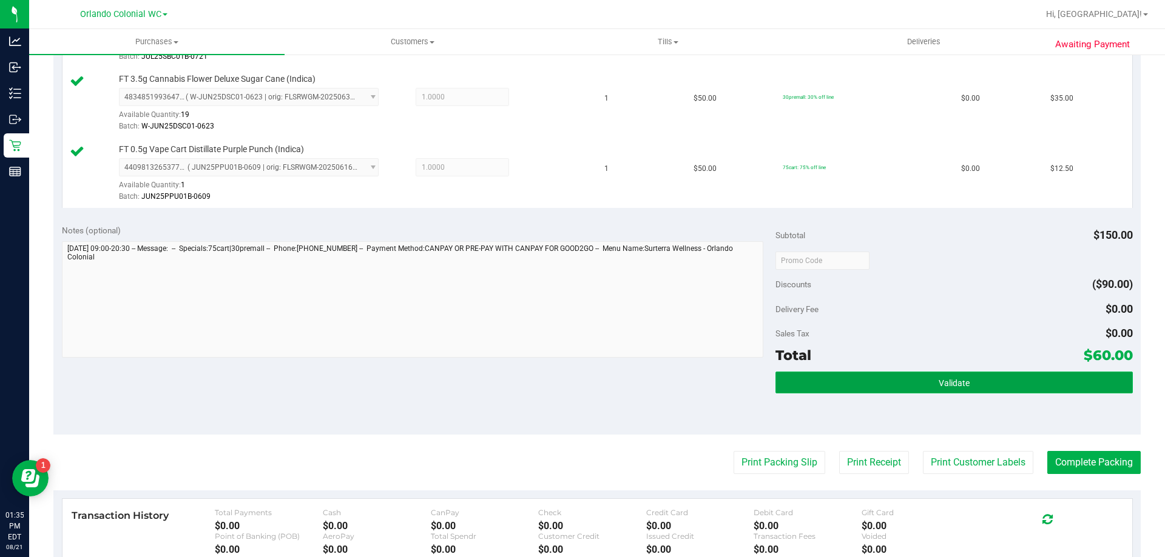
click at [922, 375] on button "Validate" at bounding box center [953, 383] width 357 height 22
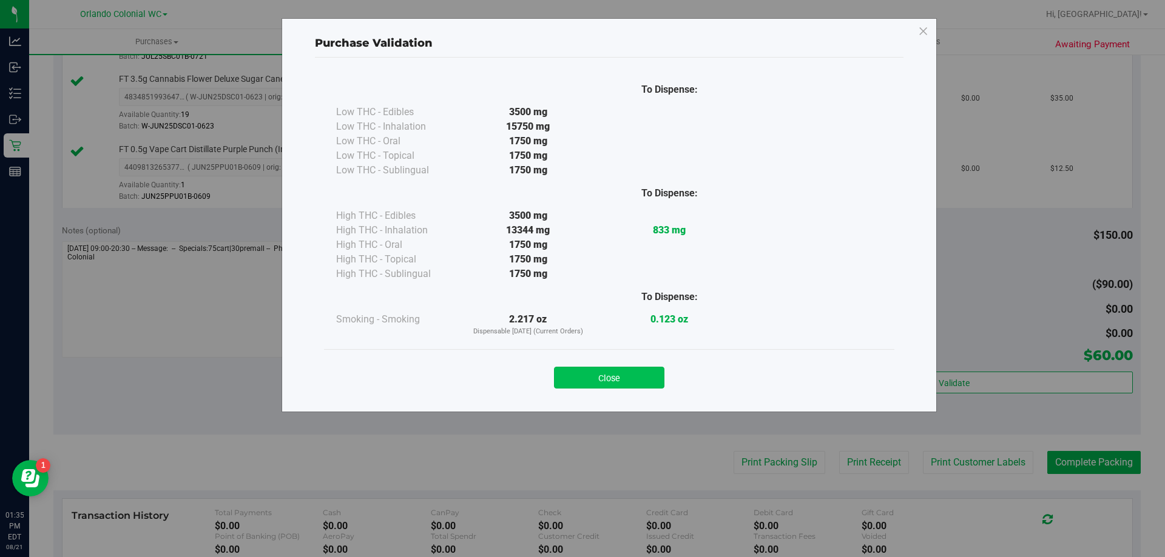
click at [641, 379] on button "Close" at bounding box center [609, 378] width 110 height 22
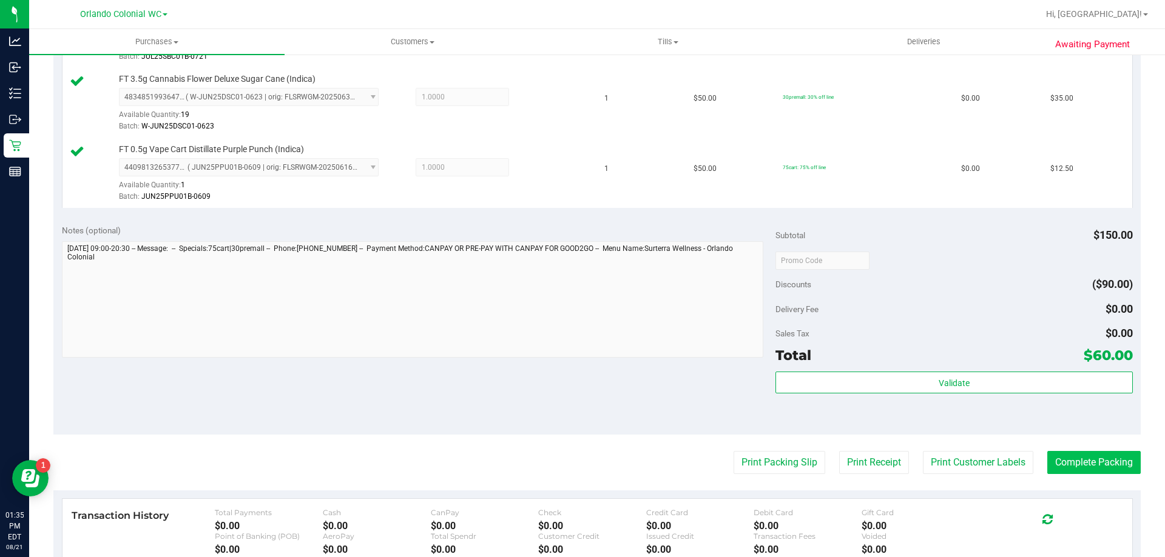
click at [1061, 455] on button "Complete Packing" at bounding box center [1093, 462] width 93 height 23
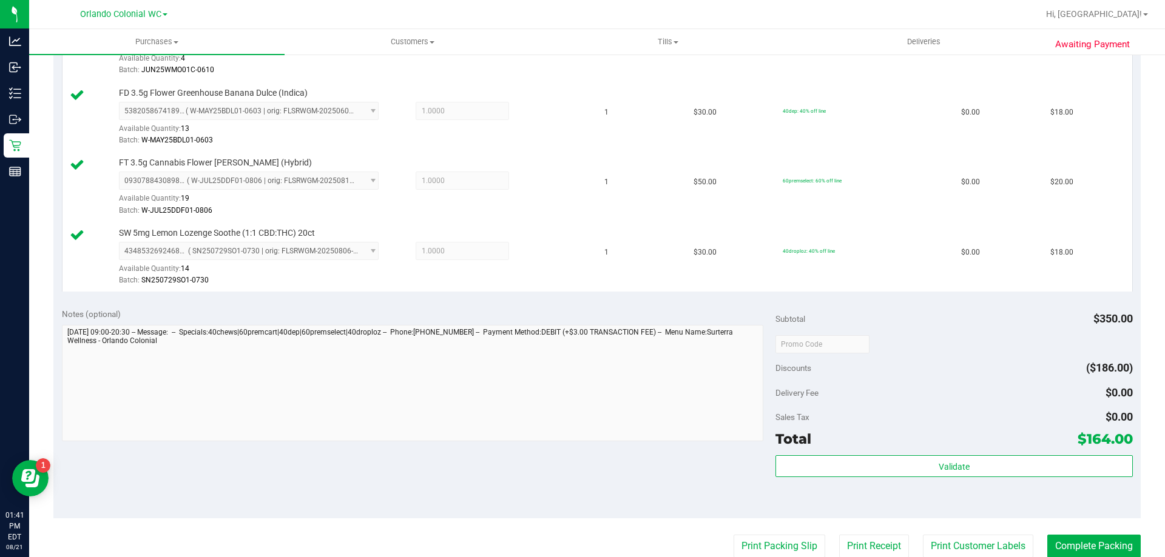
scroll to position [690, 0]
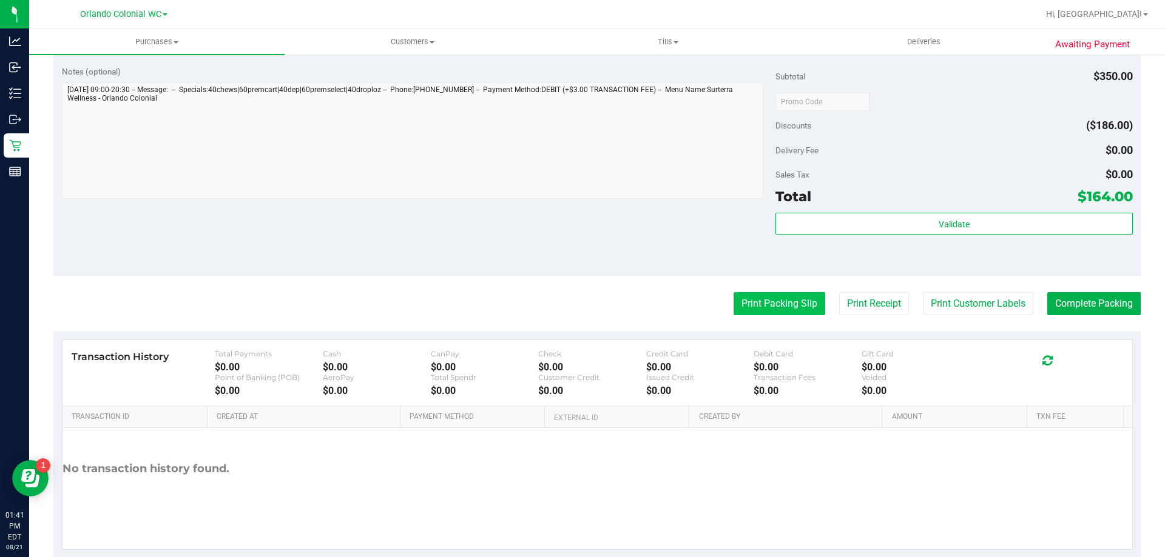
click at [785, 300] on button "Print Packing Slip" at bounding box center [779, 303] width 92 height 23
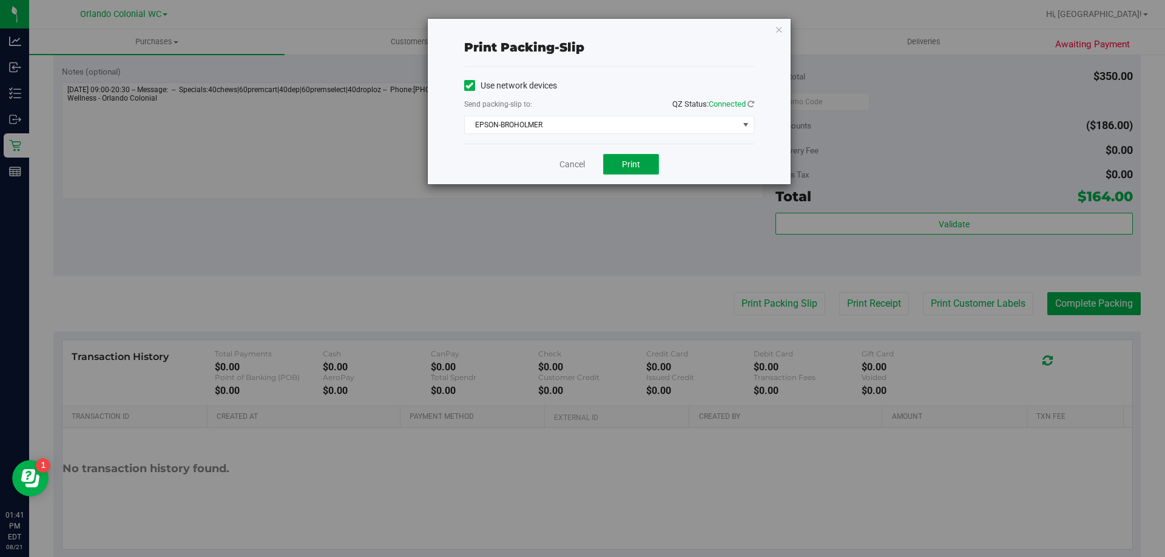
click at [630, 169] on button "Print" at bounding box center [631, 164] width 56 height 21
click at [560, 167] on link "Cancel" at bounding box center [571, 164] width 25 height 13
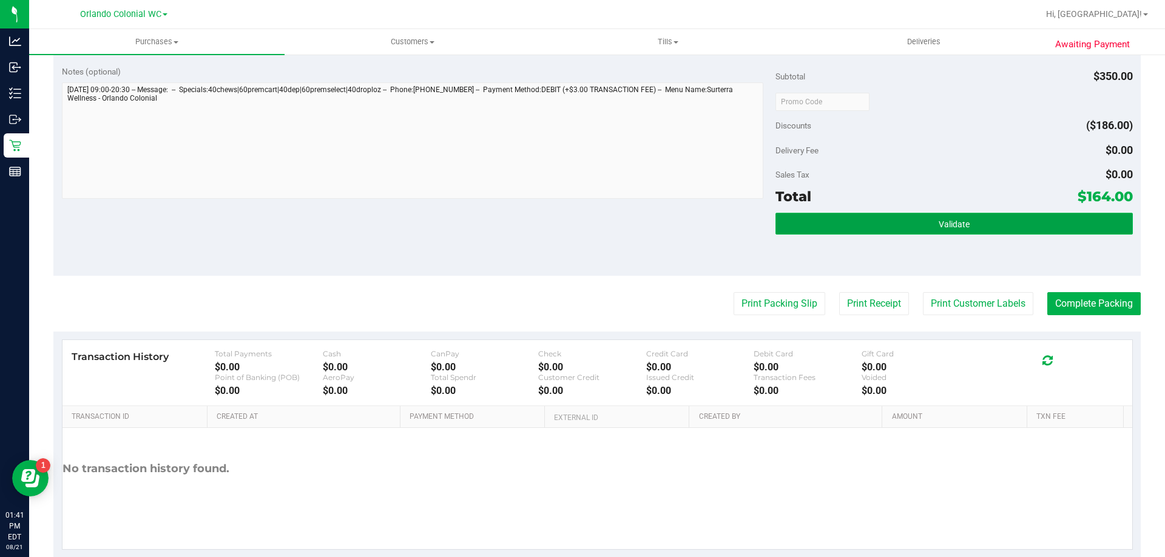
click at [913, 226] on button "Validate" at bounding box center [953, 224] width 357 height 22
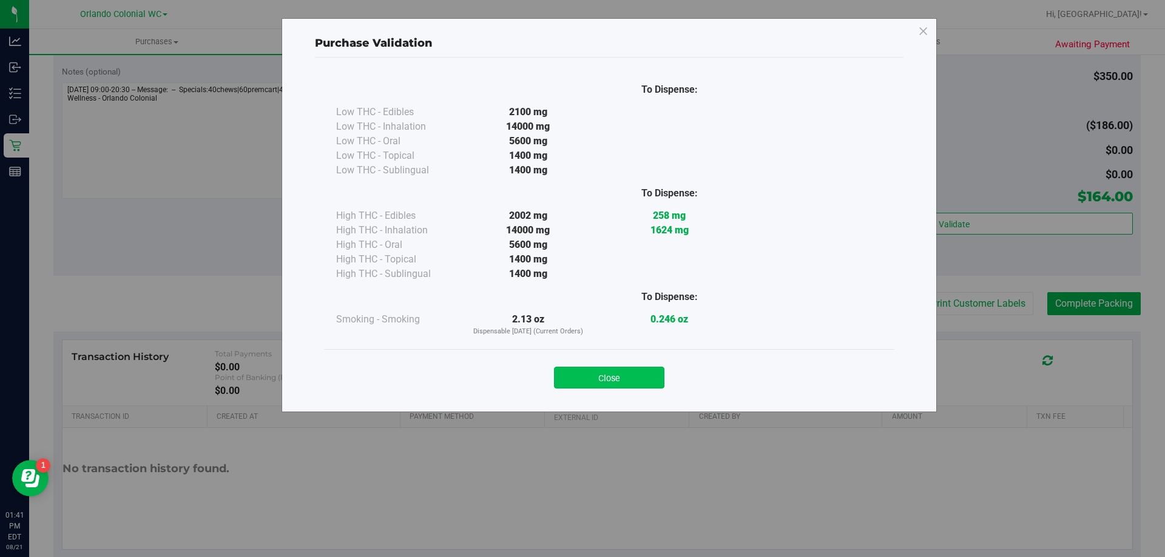
click at [604, 368] on button "Close" at bounding box center [609, 378] width 110 height 22
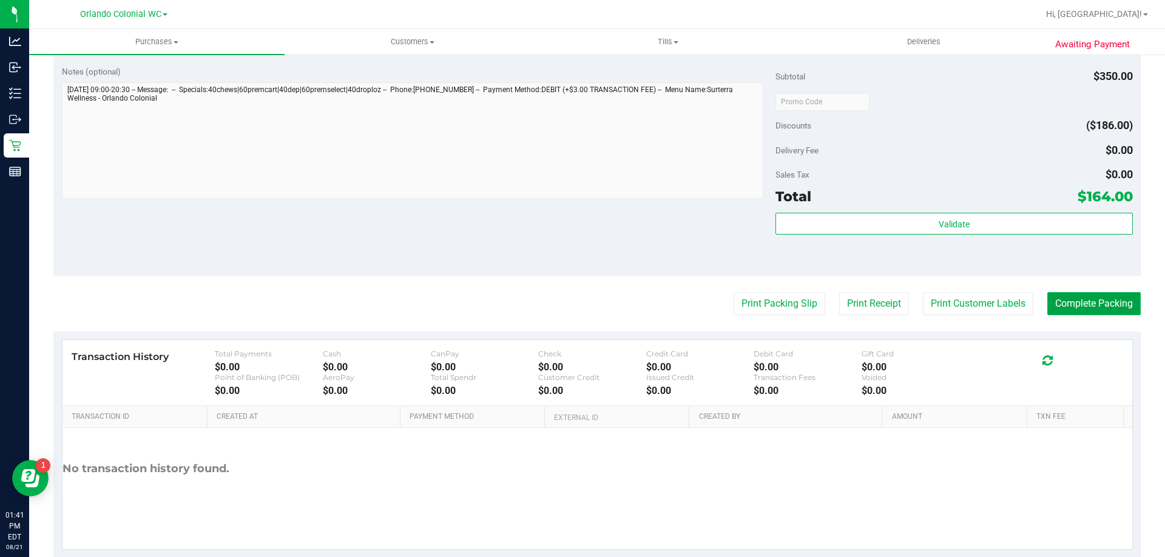
click at [1097, 311] on button "Complete Packing" at bounding box center [1093, 303] width 93 height 23
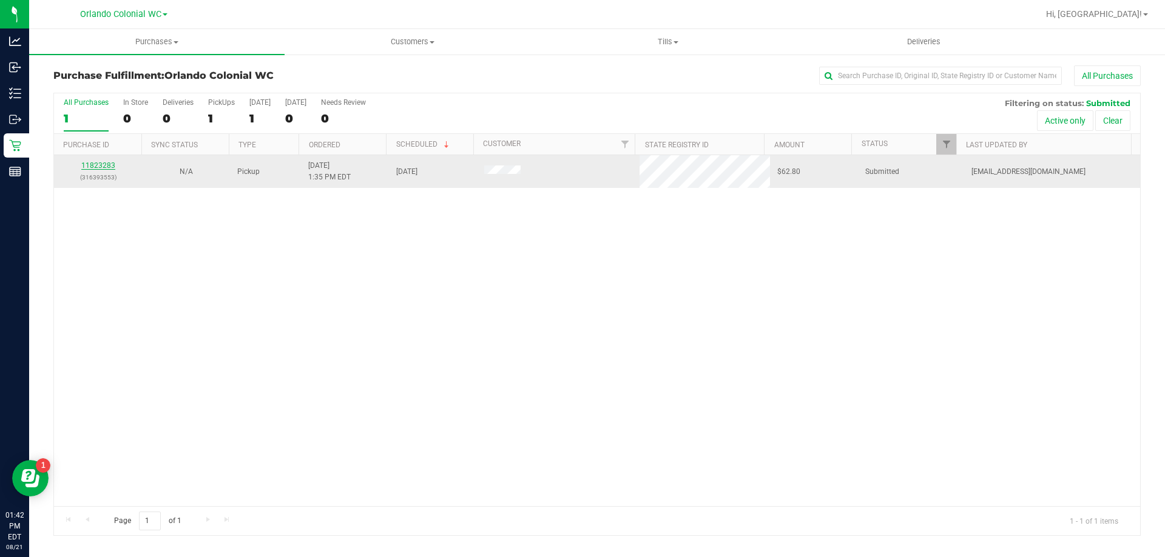
click at [110, 164] on link "11823283" at bounding box center [98, 165] width 34 height 8
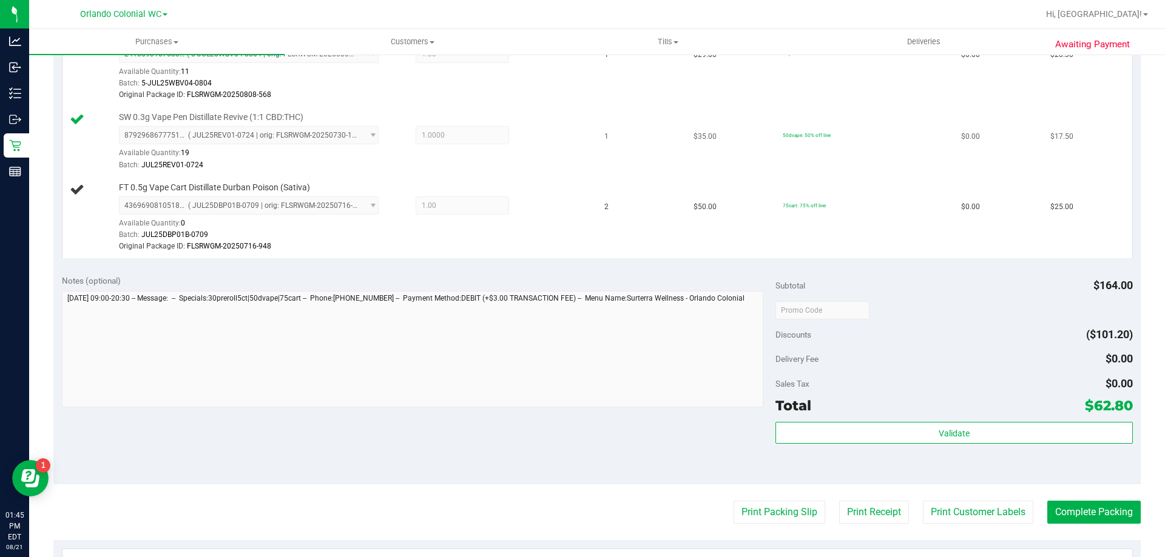
scroll to position [182, 0]
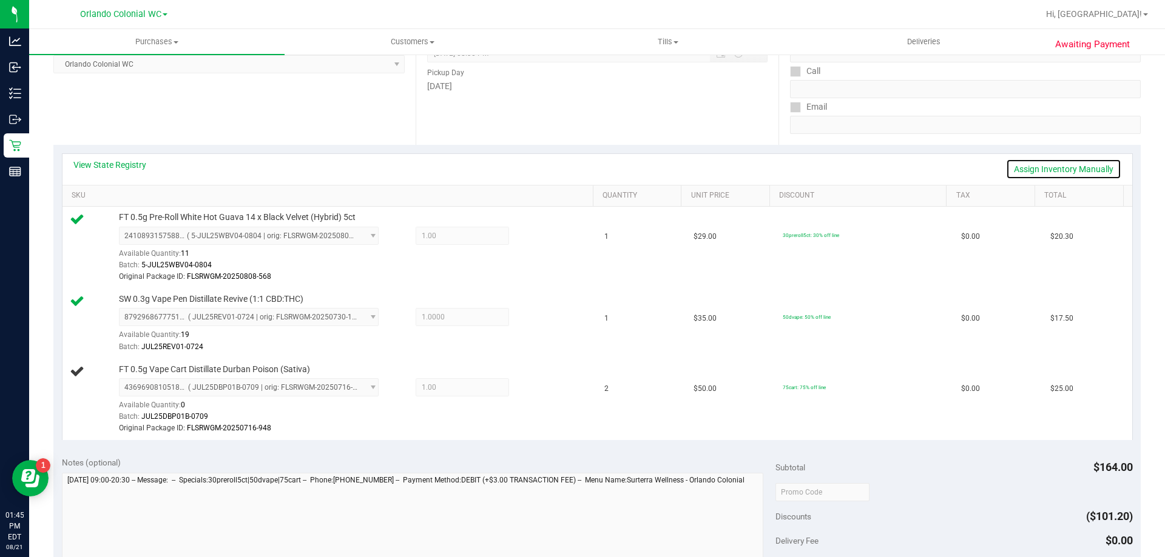
click at [1054, 167] on link "Assign Inventory Manually" at bounding box center [1063, 169] width 115 height 21
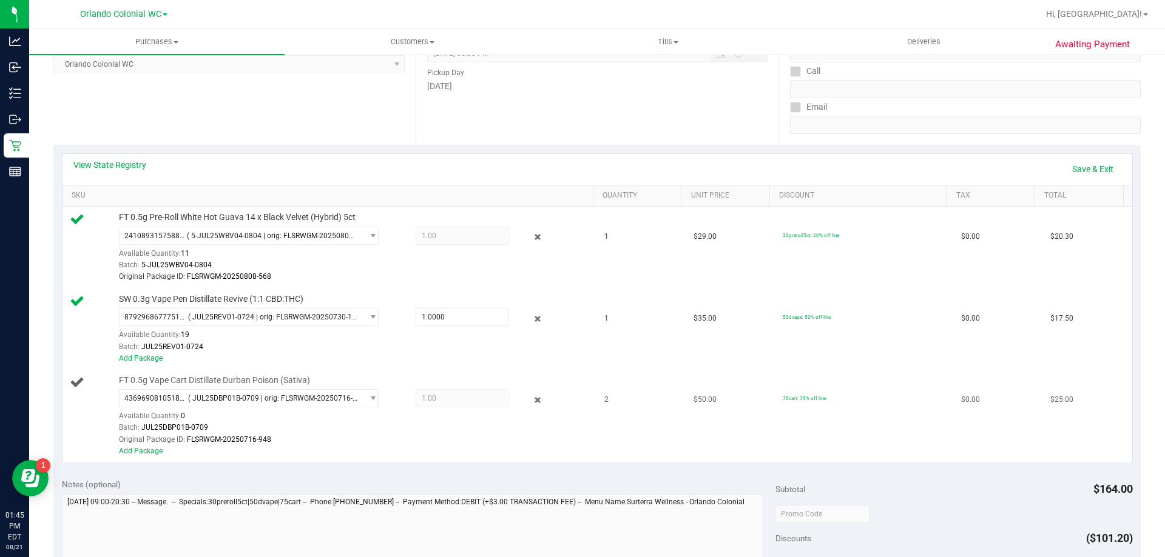
click at [135, 443] on span "Original Package ID:" at bounding box center [152, 439] width 66 height 8
click at [140, 455] on link "Add Package" at bounding box center [141, 451] width 44 height 8
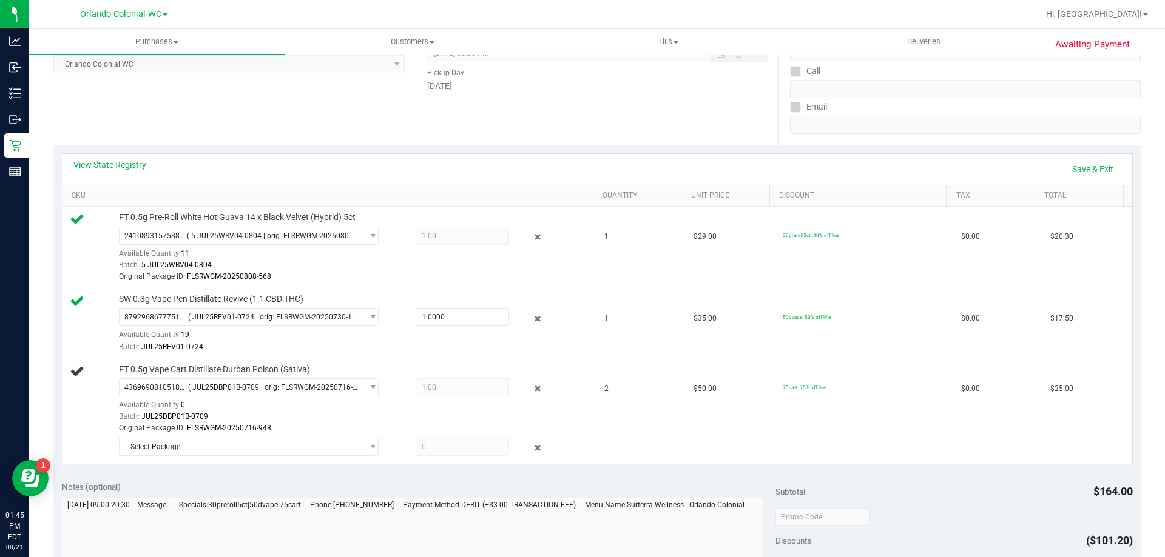
click at [288, 456] on div "Select Package" at bounding box center [353, 449] width 468 height 22
click at [295, 434] on div "Original Package ID: FLSRWGM-20250716-948" at bounding box center [353, 429] width 468 height 12
click at [298, 449] on span "Select Package" at bounding box center [240, 447] width 243 height 17
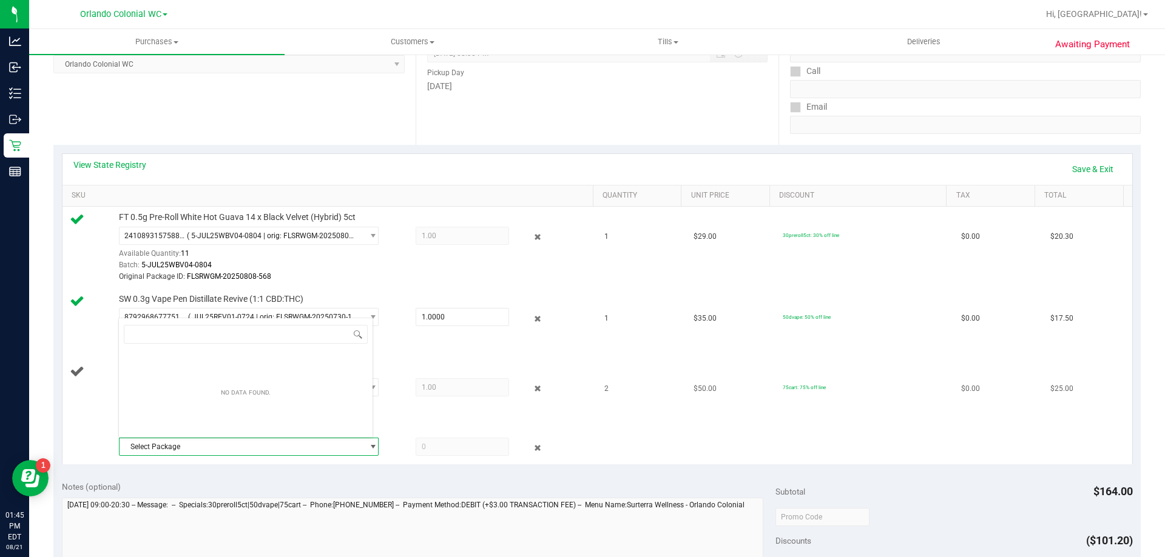
click at [300, 449] on span "Select Package" at bounding box center [240, 447] width 243 height 17
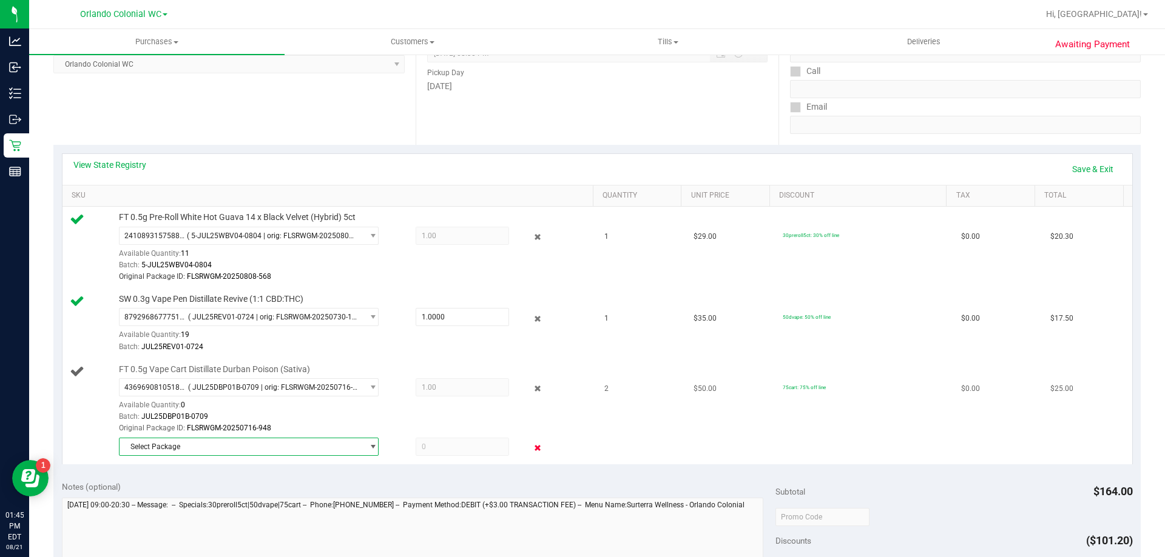
click at [534, 443] on icon at bounding box center [537, 449] width 13 height 14
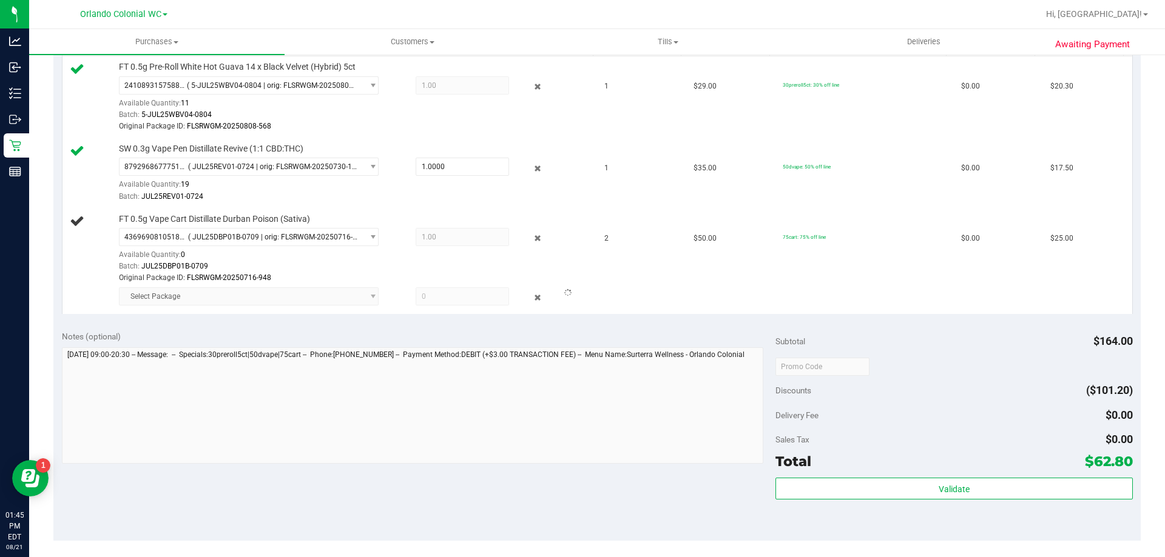
scroll to position [425, 0]
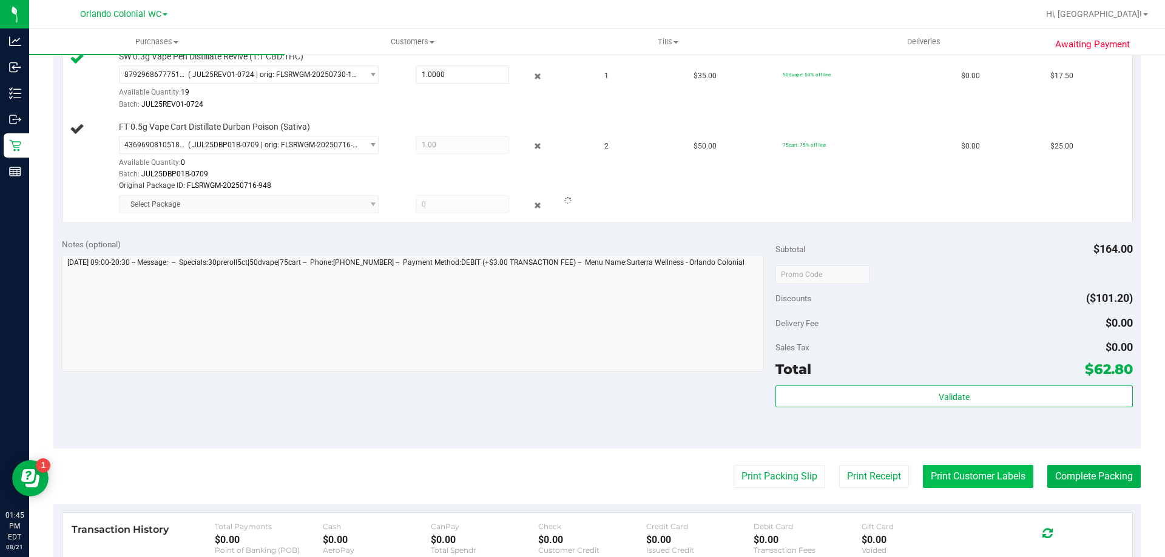
click at [949, 480] on button "Print Customer Labels" at bounding box center [978, 476] width 110 height 23
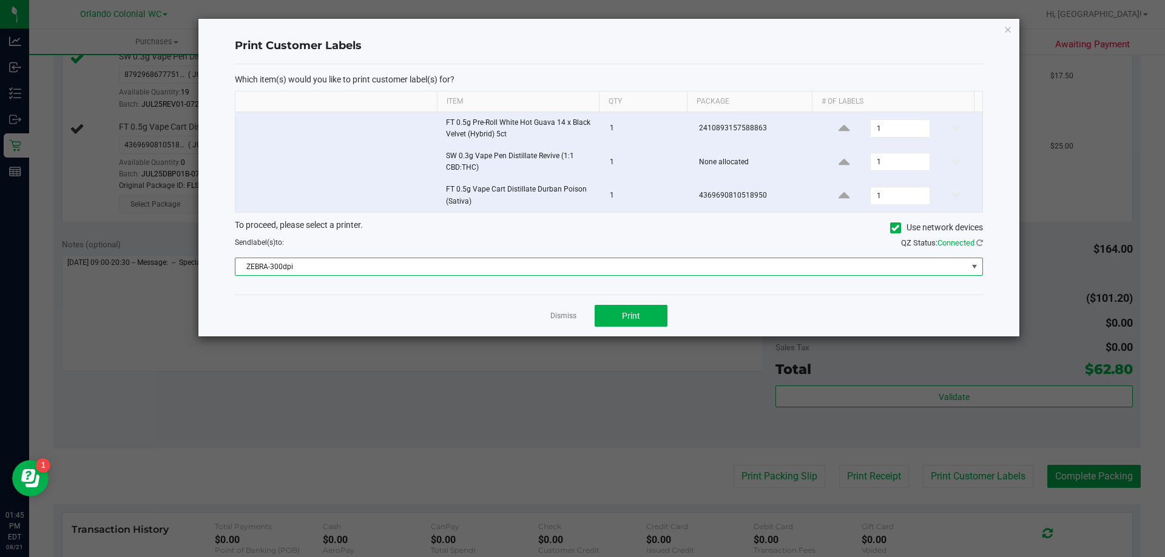
click at [639, 264] on span "ZEBRA-300dpi" at bounding box center [600, 266] width 731 height 17
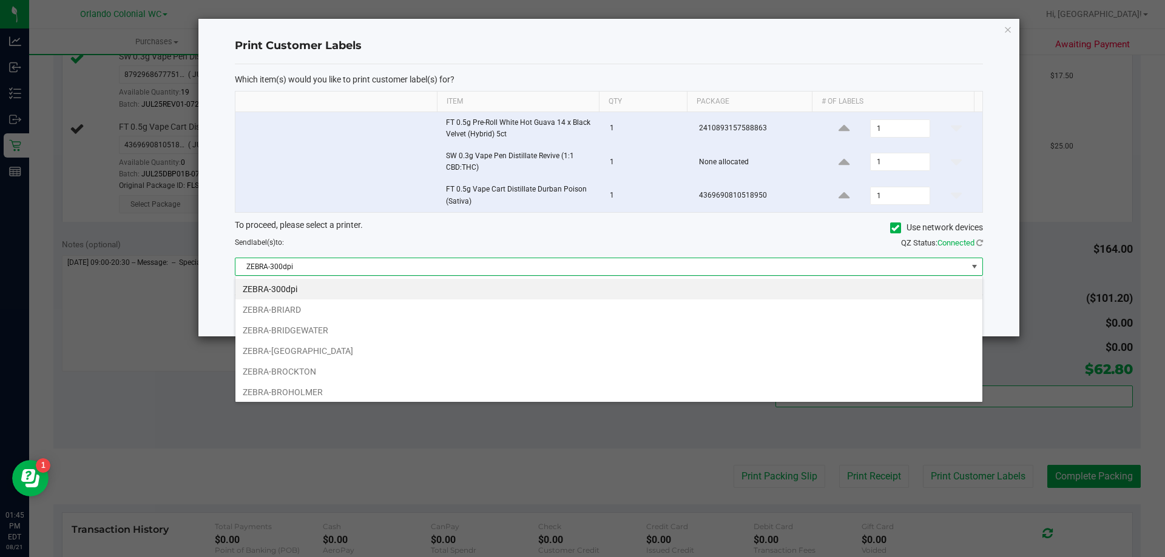
scroll to position [18, 747]
click at [371, 383] on li "ZEBRA-BROHOLMER" at bounding box center [608, 392] width 747 height 21
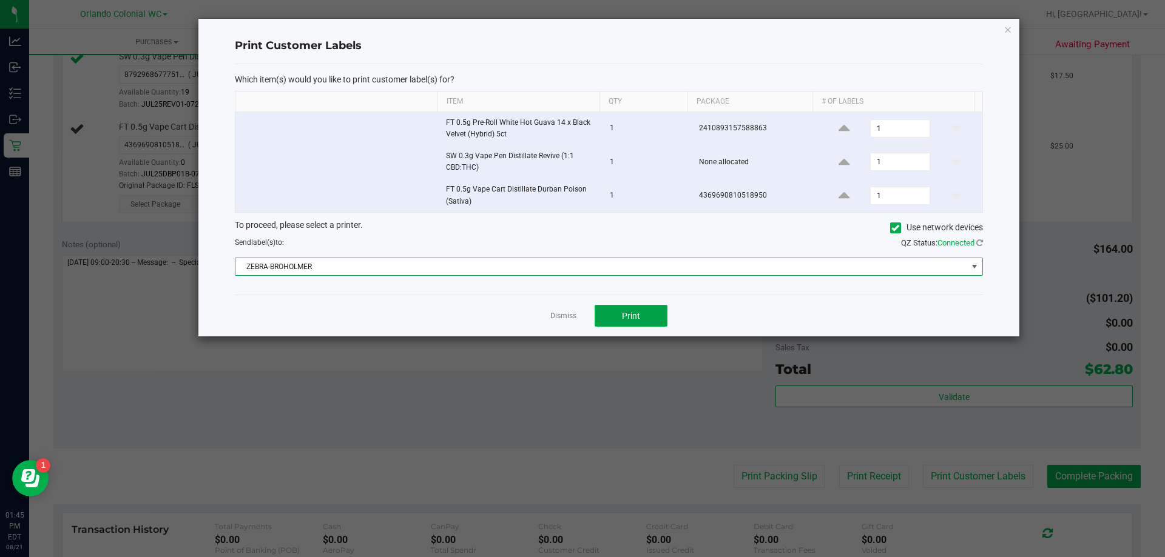
click at [608, 317] on button "Print" at bounding box center [630, 316] width 73 height 22
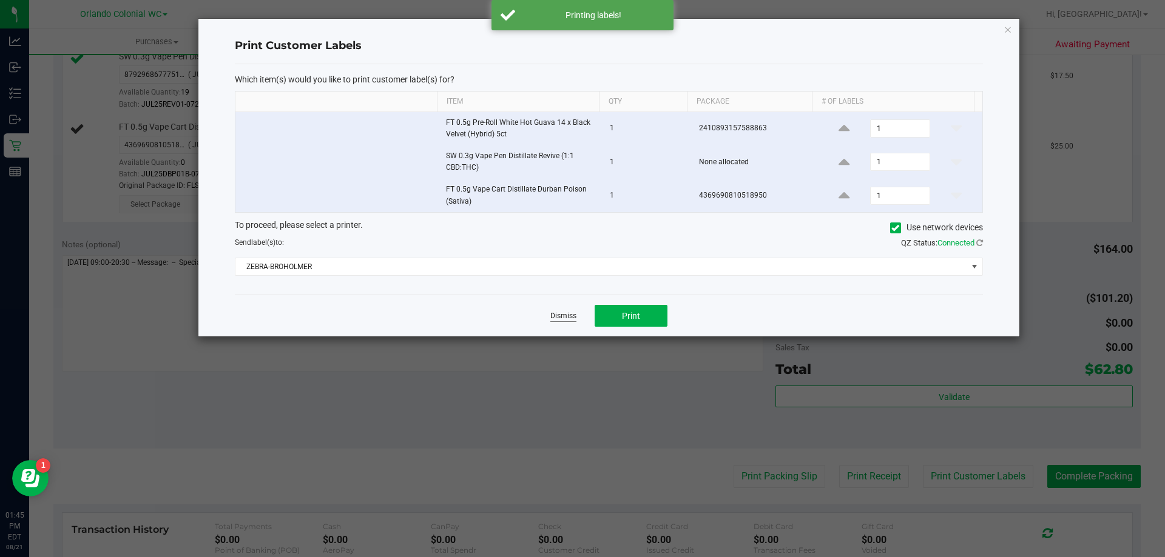
click at [561, 316] on link "Dismiss" at bounding box center [563, 316] width 26 height 10
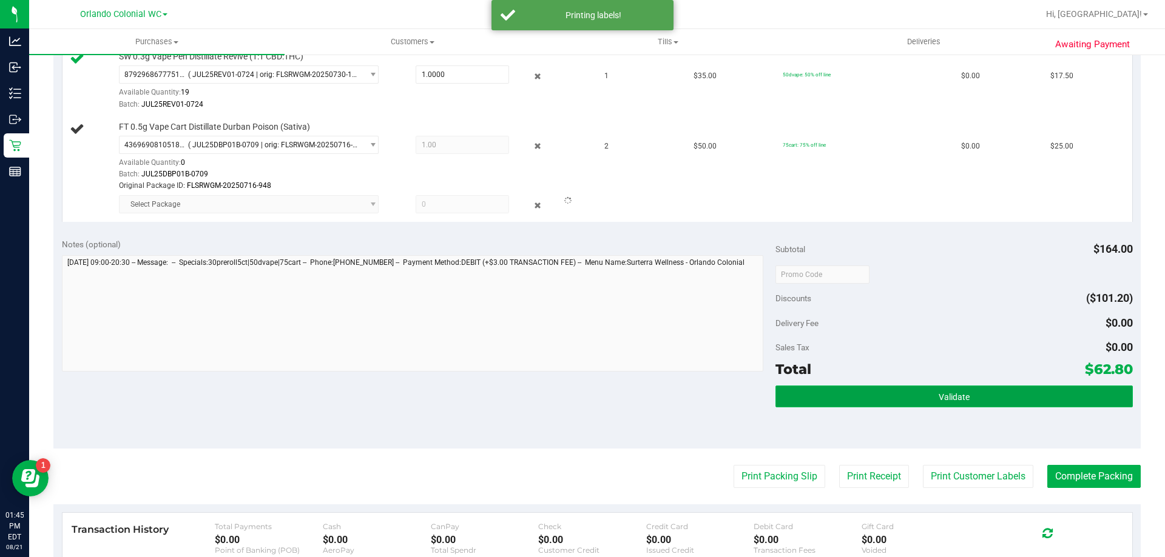
click at [944, 391] on button "Validate" at bounding box center [953, 397] width 357 height 22
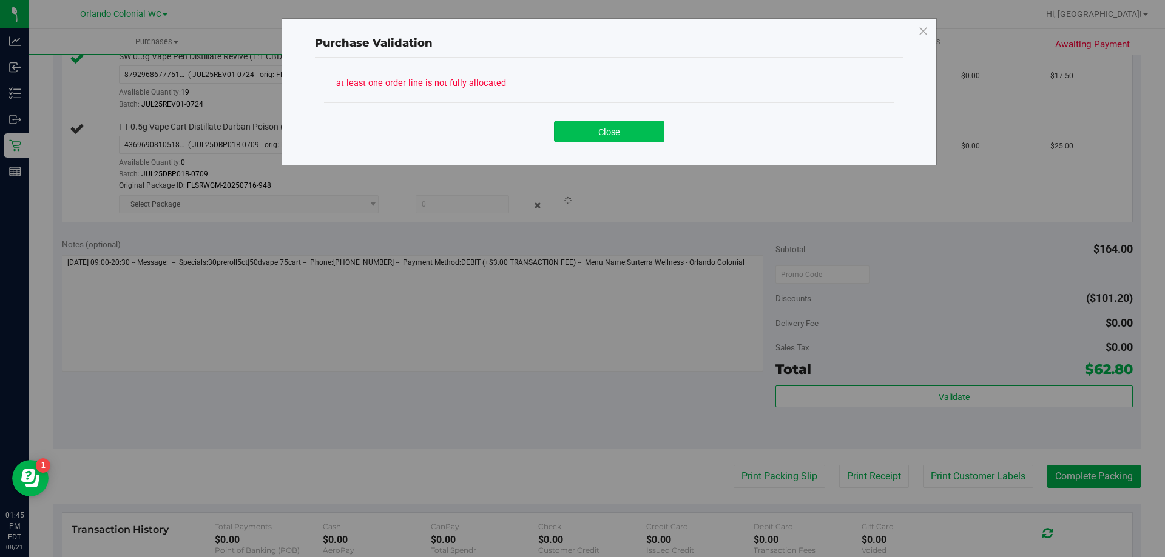
click at [611, 132] on button "Close" at bounding box center [609, 132] width 110 height 22
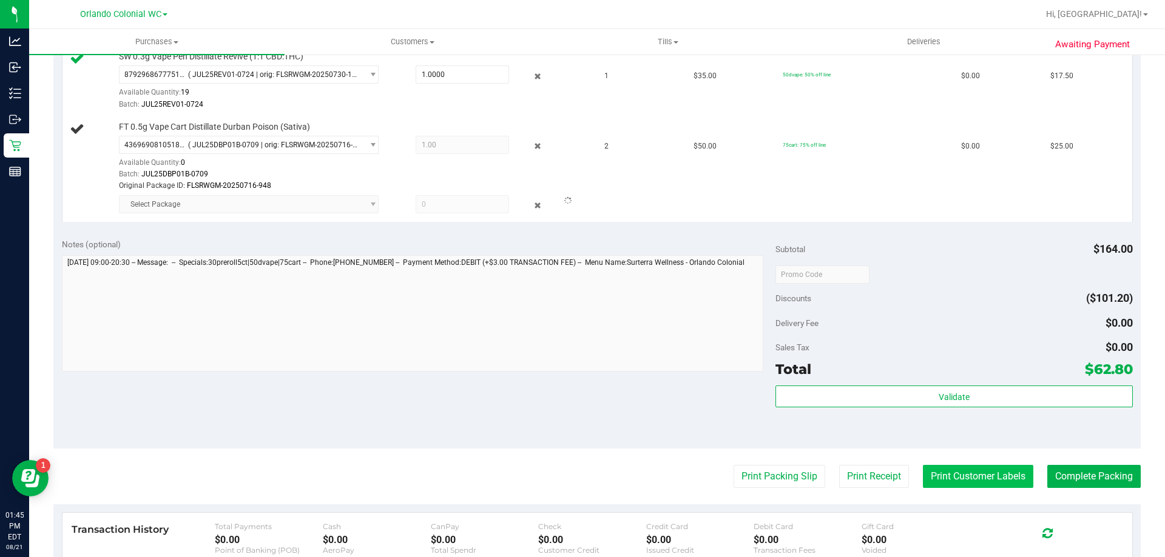
click at [960, 483] on button "Print Customer Labels" at bounding box center [978, 476] width 110 height 23
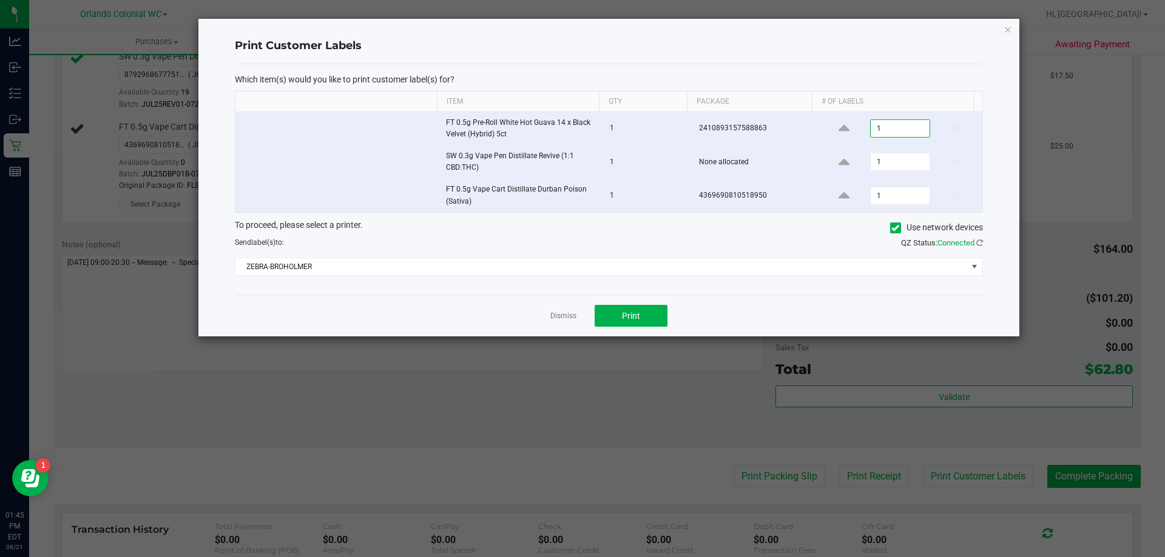
type input "1"
click at [916, 164] on input "1" at bounding box center [899, 161] width 58 height 17
type input "1"
click at [565, 315] on link "Dismiss" at bounding box center [563, 316] width 26 height 10
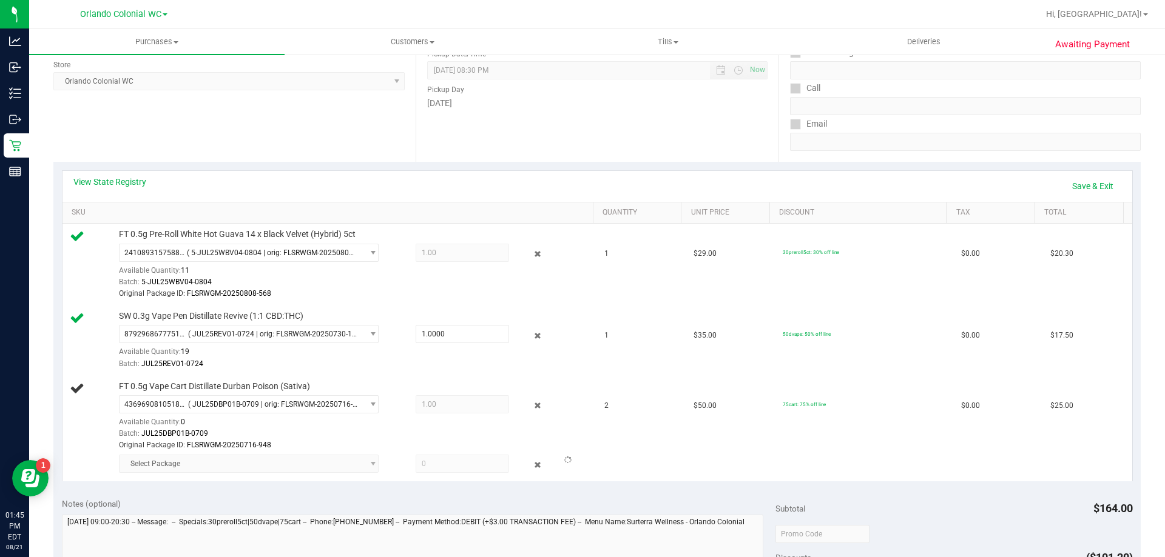
scroll to position [0, 0]
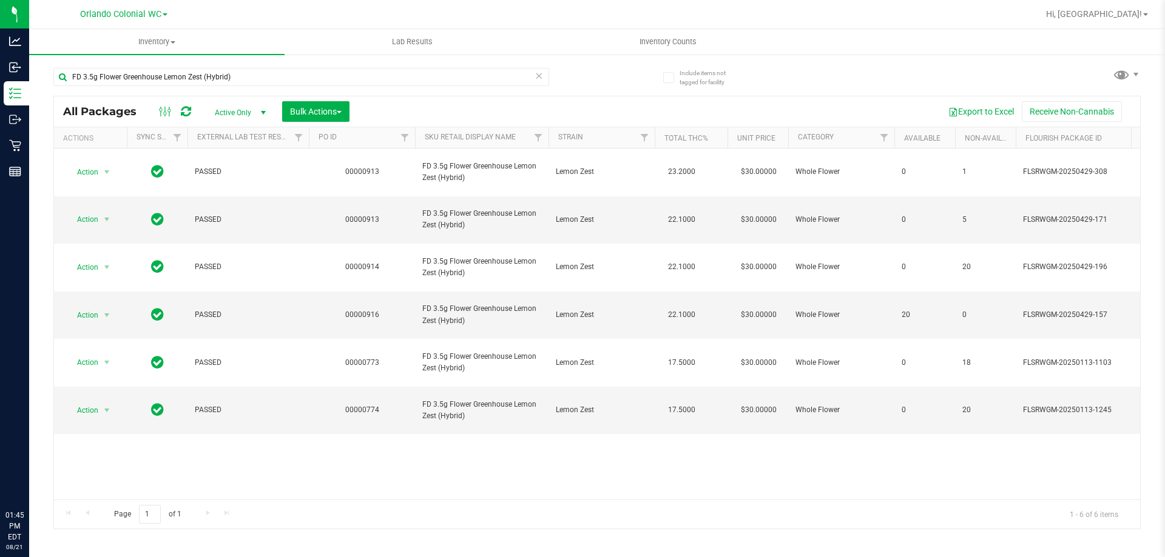
click at [264, 84] on input "FD 3.5g Flower Greenhouse Lemon Zest (Hybrid)" at bounding box center [301, 77] width 496 height 18
click at [264, 83] on input "FD 3.5g Flower Greenhouse Lemon Zest (Hybrid)" at bounding box center [301, 77] width 496 height 18
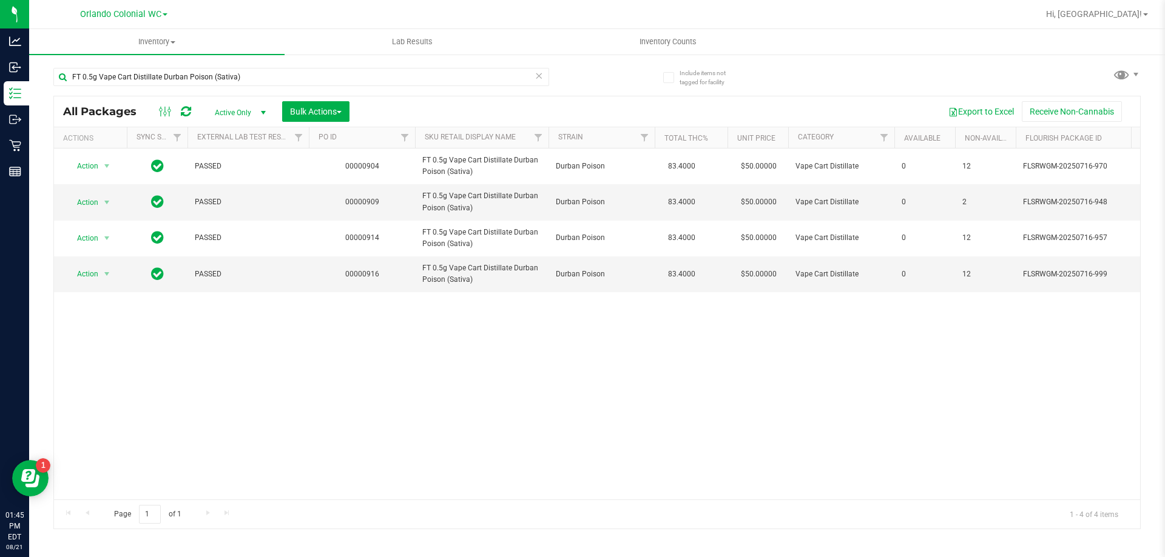
type input "FT 0.5g Vape Cart Distillate Durban Poison (Sativa)"
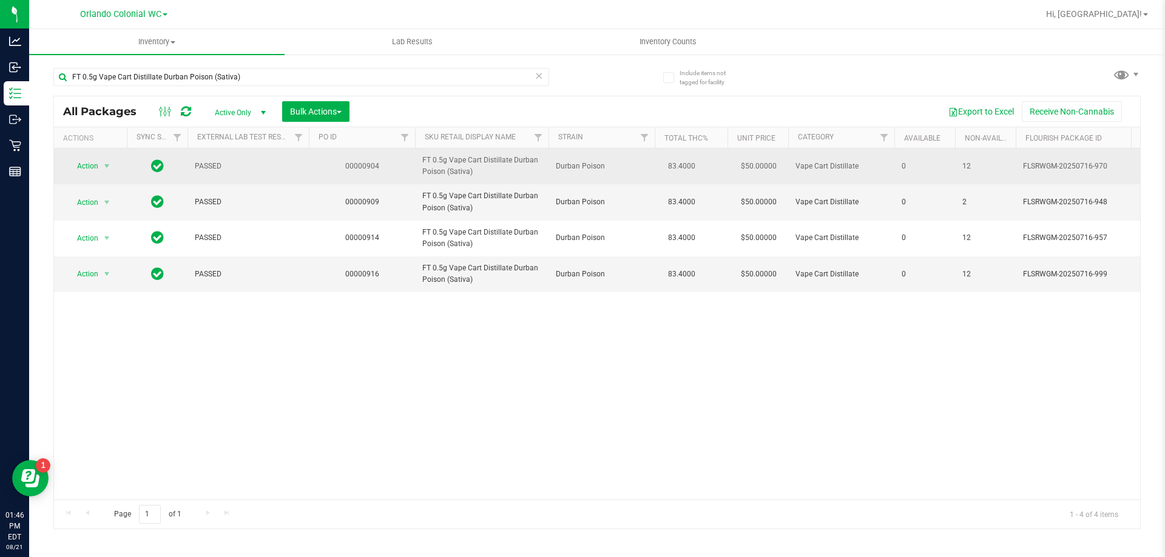
click at [101, 157] on td "Action Action Edit attributes Global inventory Locate package Package audit log…" at bounding box center [90, 167] width 73 height 36
click at [100, 164] on span "select" at bounding box center [106, 166] width 15 height 17
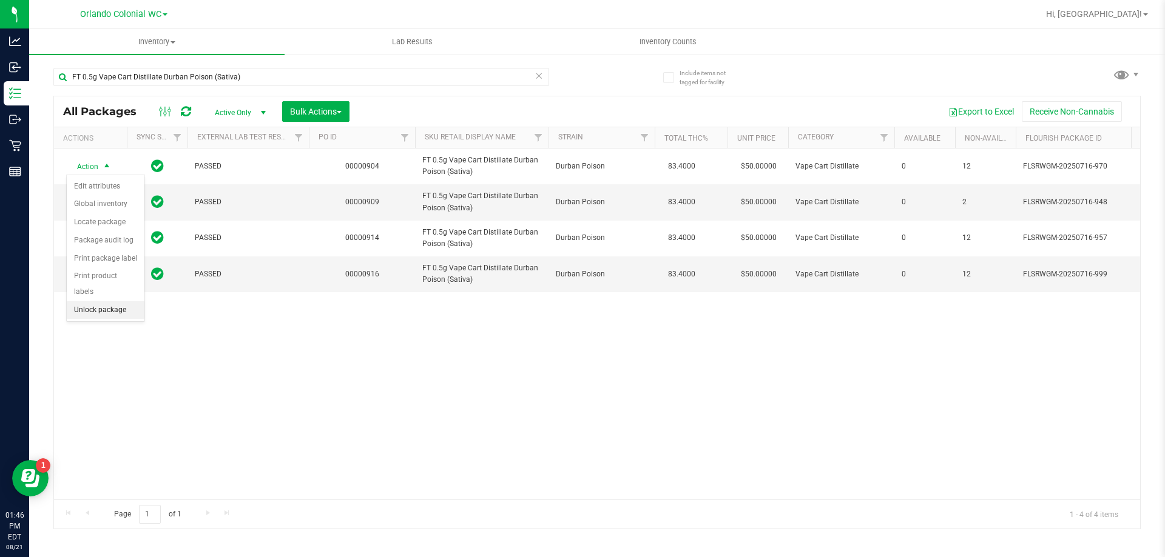
click at [123, 301] on li "Unlock package" at bounding box center [106, 310] width 78 height 18
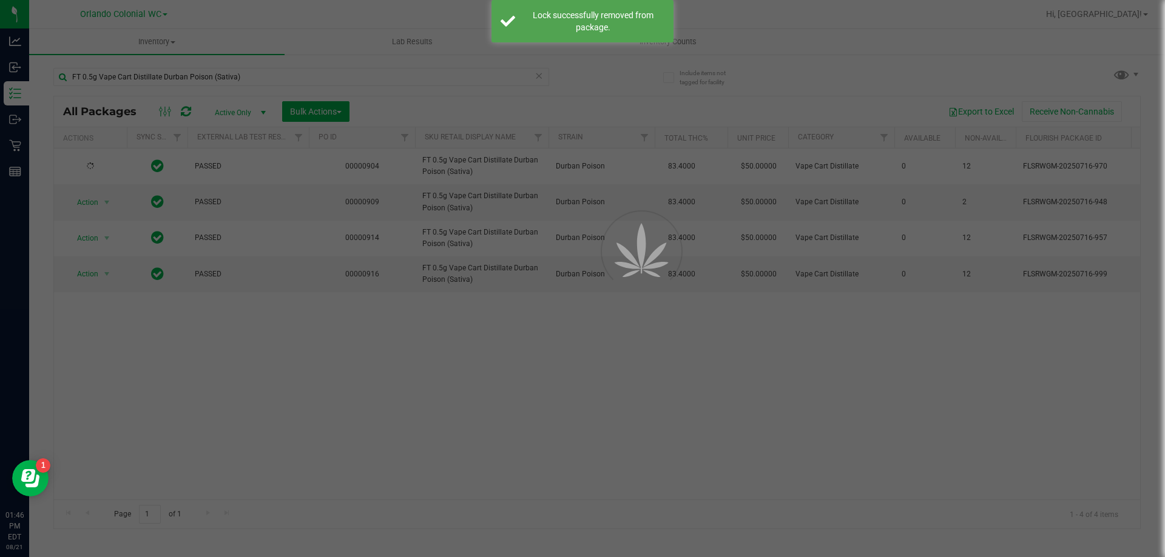
click at [261, 79] on div at bounding box center [582, 278] width 1165 height 557
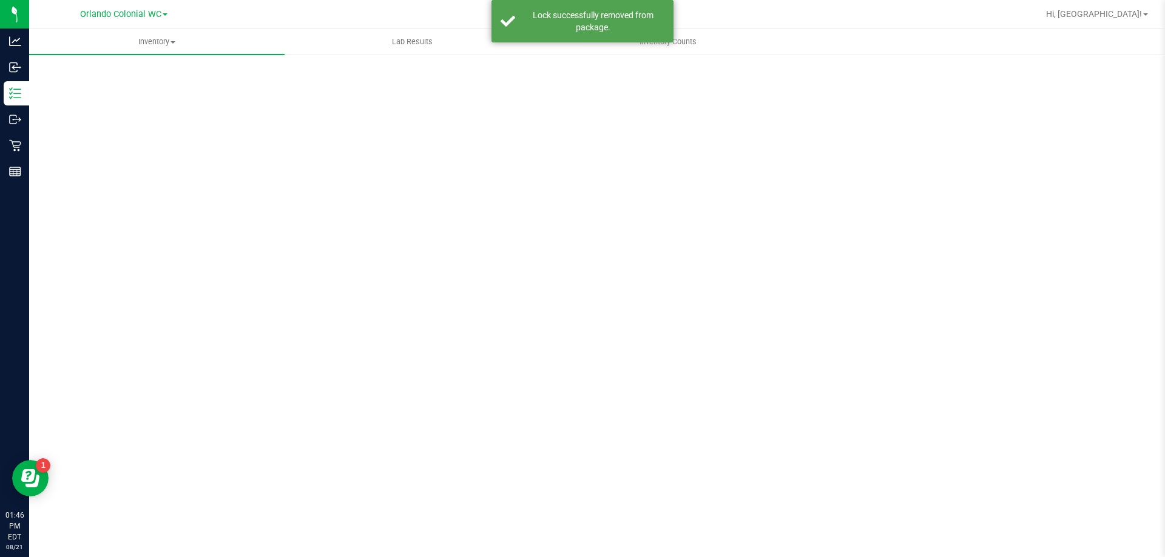
click at [261, 79] on div "Scan Packages 0" at bounding box center [596, 243] width 1087 height 355
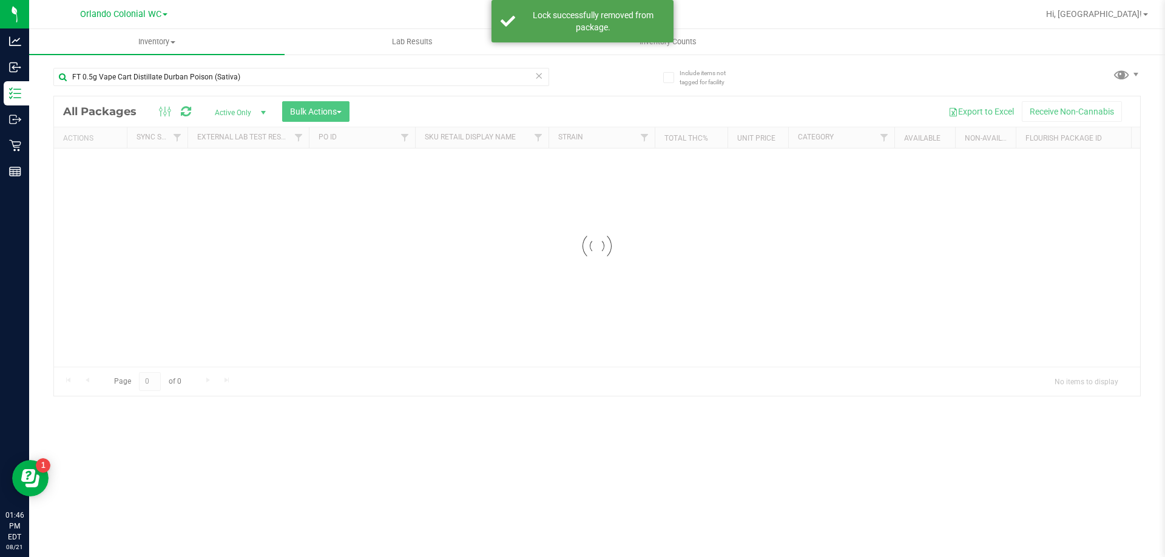
click at [261, 79] on input "FT 0.5g Vape Cart Distillate Durban Poison (Sativa)" at bounding box center [301, 77] width 496 height 18
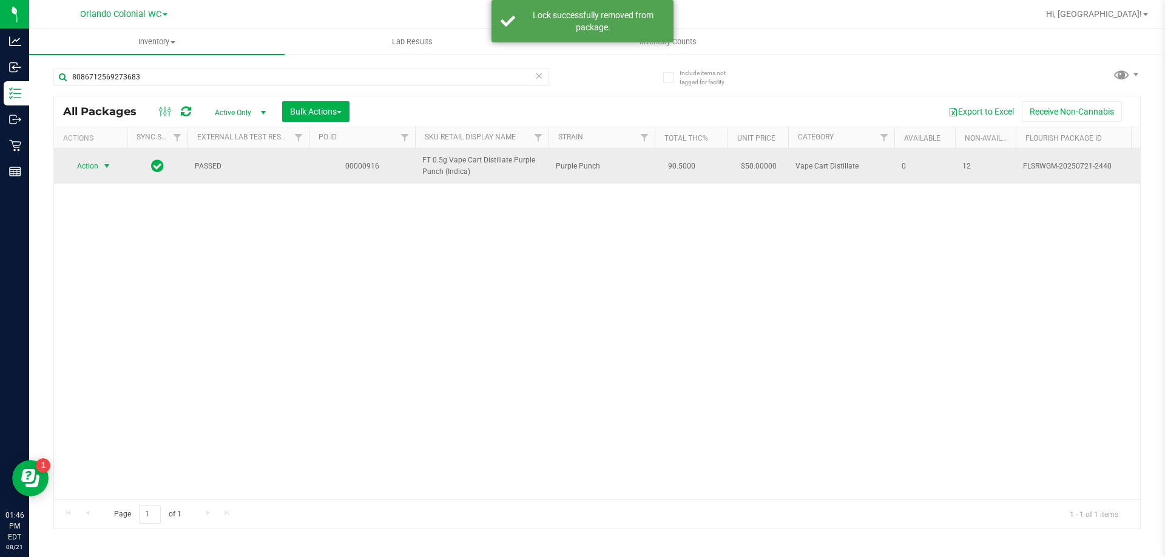
type input "8086712569273683"
click at [97, 162] on span "Action" at bounding box center [82, 166] width 33 height 17
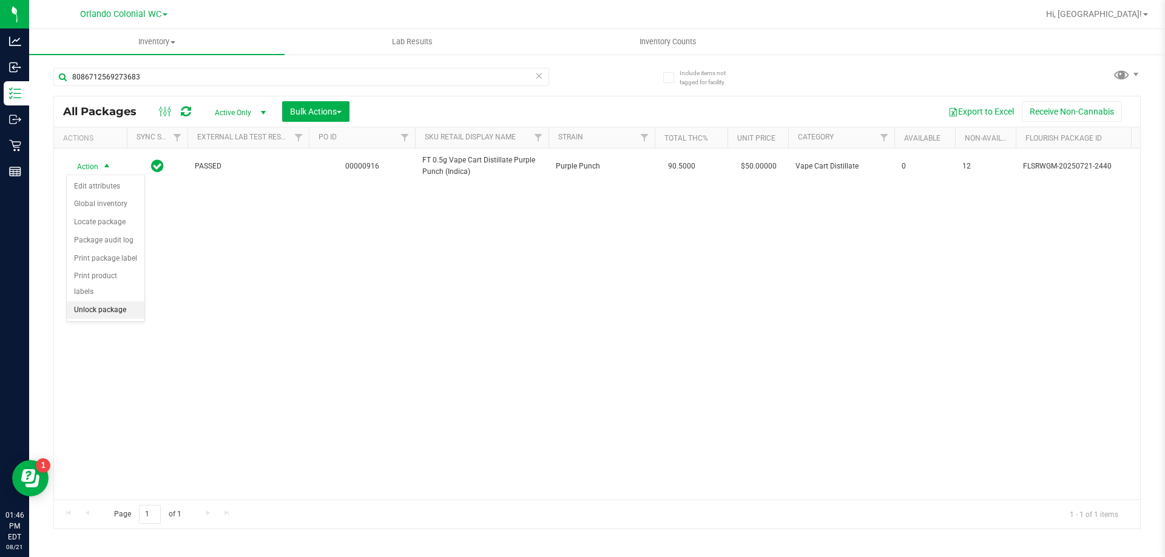
click at [117, 301] on li "Unlock package" at bounding box center [106, 310] width 78 height 18
click at [1123, 15] on span "Hi, Madison!" at bounding box center [1094, 14] width 96 height 10
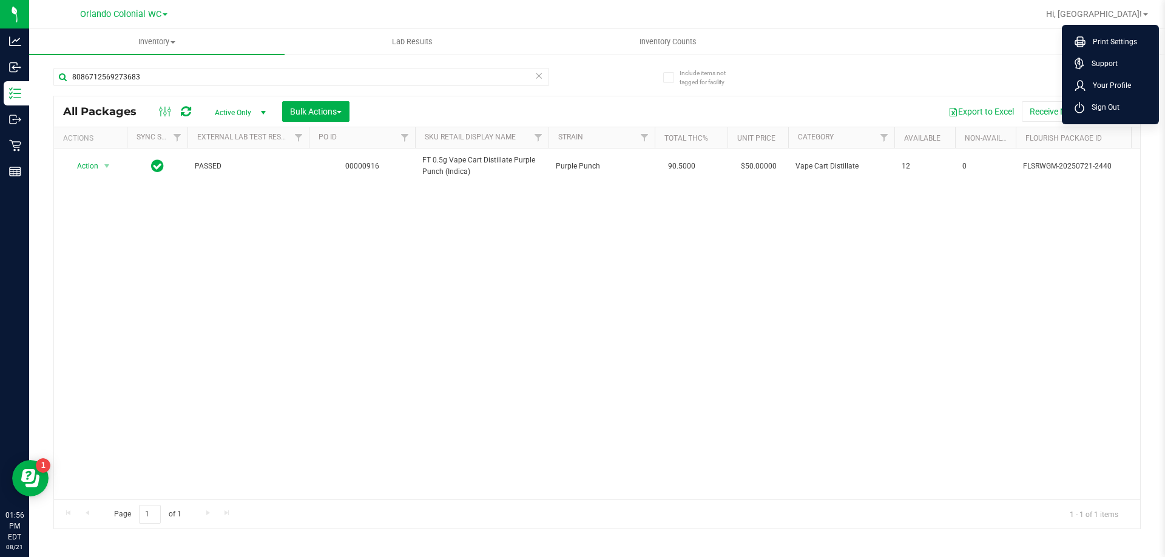
click at [1134, 116] on li "Sign Out" at bounding box center [1109, 107] width 91 height 22
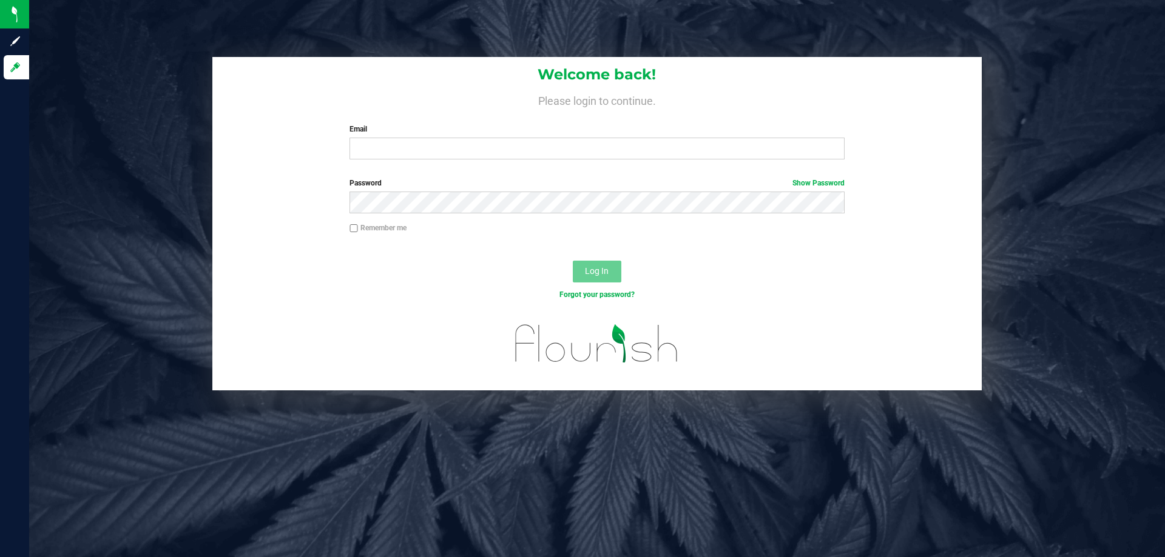
click at [414, 161] on div "Welcome back! Please login to continue. Email Required Please format your email…" at bounding box center [596, 113] width 769 height 112
click at [412, 149] on input "Email" at bounding box center [596, 149] width 494 height 22
type input "[EMAIL_ADDRESS][DOMAIN_NAME]"
click at [573, 261] on button "Log In" at bounding box center [597, 272] width 49 height 22
